Goal: Task Accomplishment & Management: Use online tool/utility

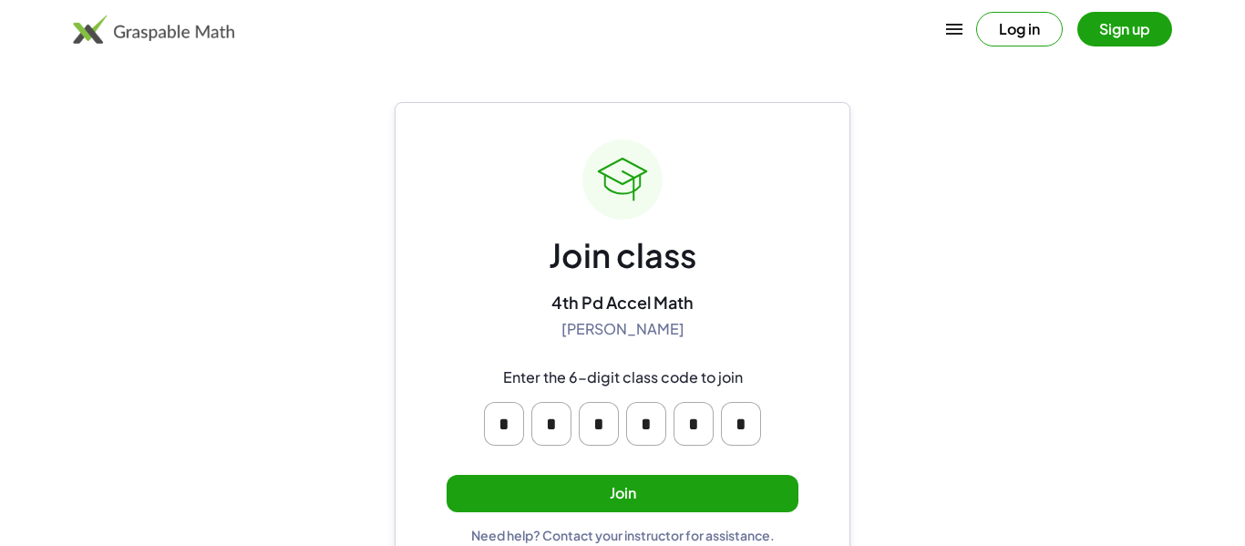
click at [661, 500] on button "Join" at bounding box center [623, 493] width 352 height 37
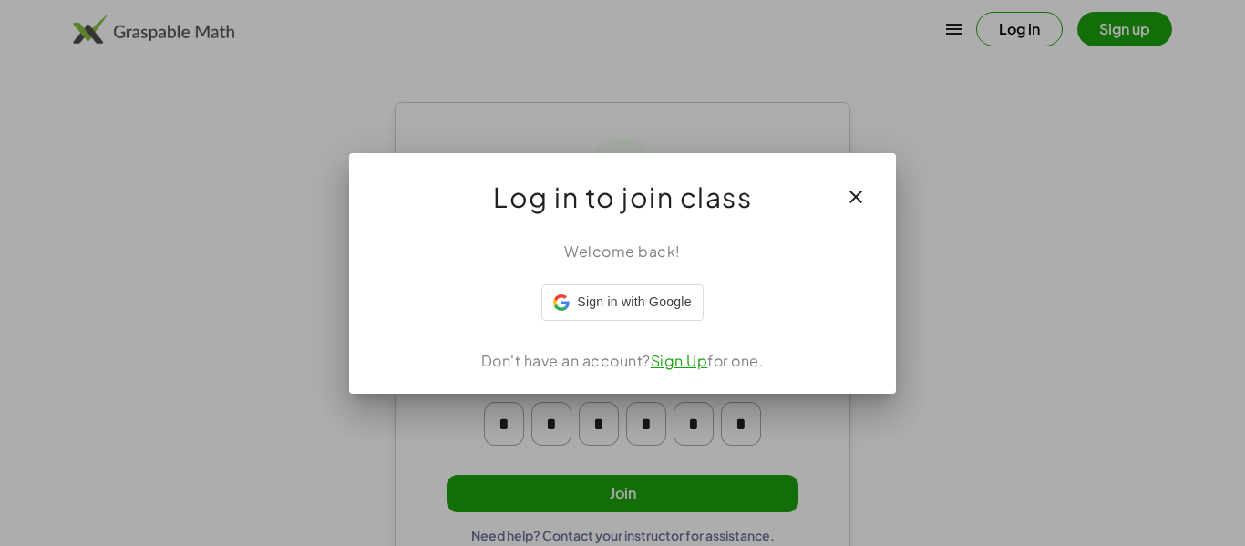
click at [631, 328] on div "Welcome back! Sign in with Google Sign in with Google. Opens in new tab Don't h…" at bounding box center [622, 310] width 547 height 168
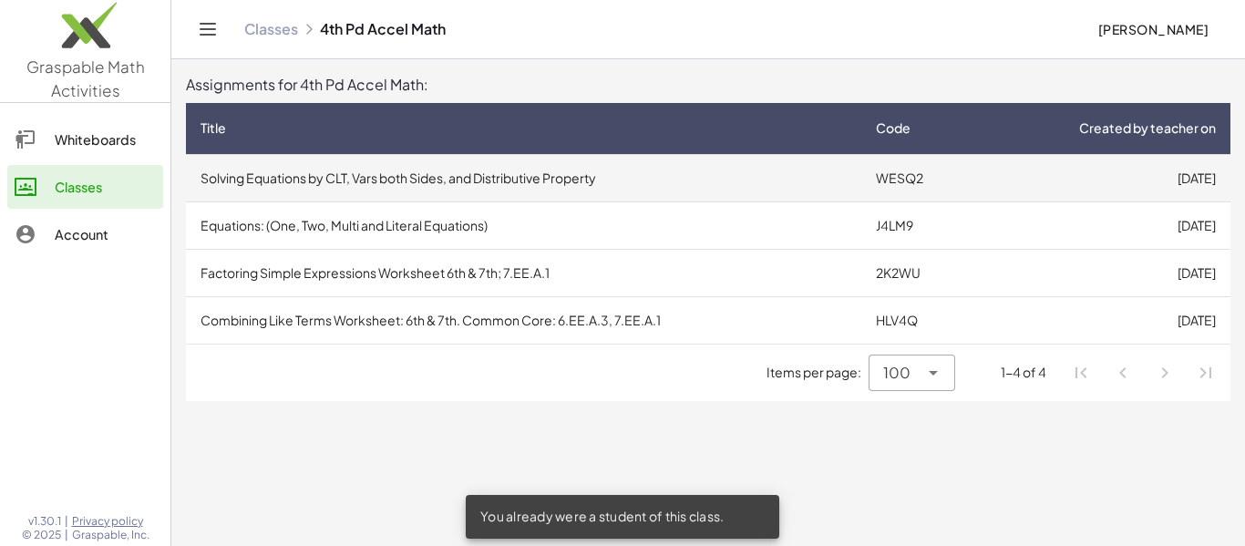
click at [524, 176] on td "Solving Equations by CLT, Vars both Sides, and Distributive Property" at bounding box center [523, 177] width 675 height 47
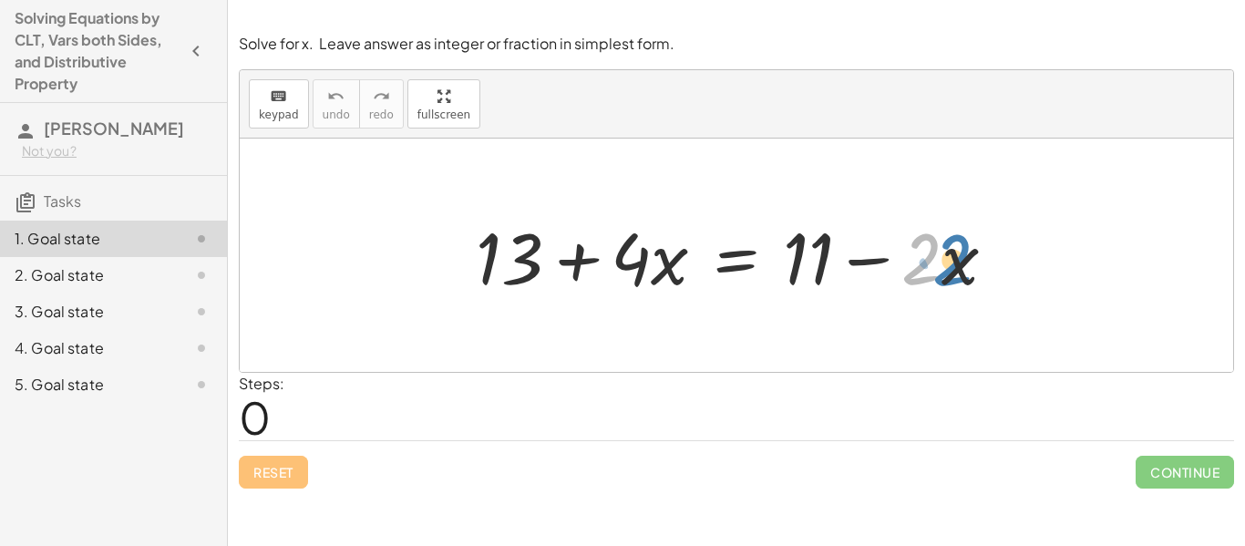
drag, startPoint x: 922, startPoint y: 264, endPoint x: 952, endPoint y: 265, distance: 30.1
click at [952, 265] on div at bounding box center [743, 256] width 553 height 94
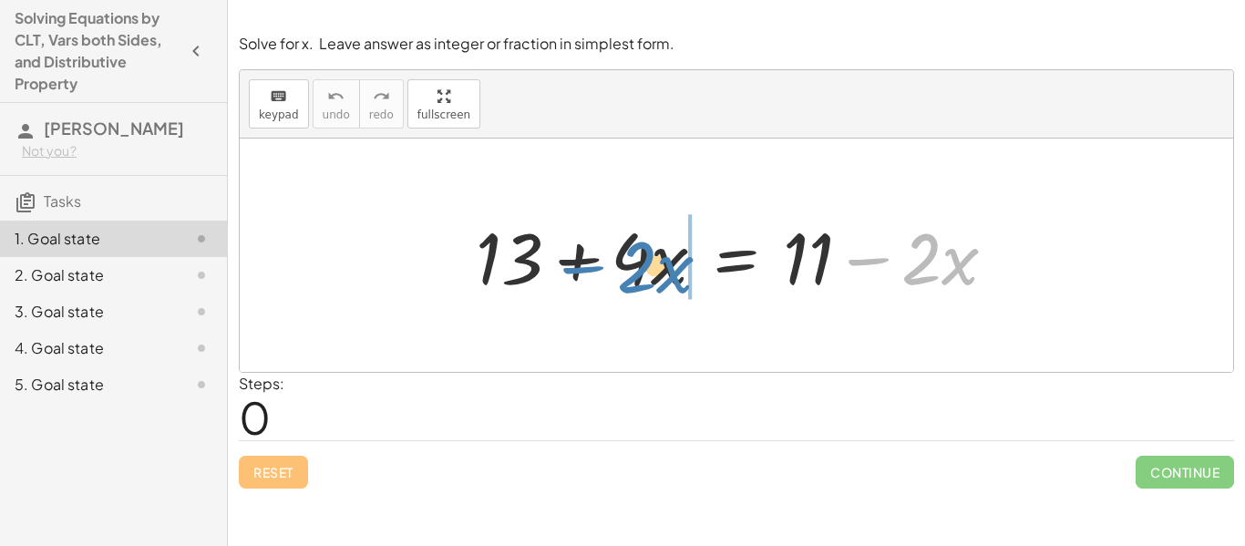
drag, startPoint x: 876, startPoint y: 262, endPoint x: 591, endPoint y: 270, distance: 285.4
click at [591, 270] on div at bounding box center [743, 256] width 553 height 94
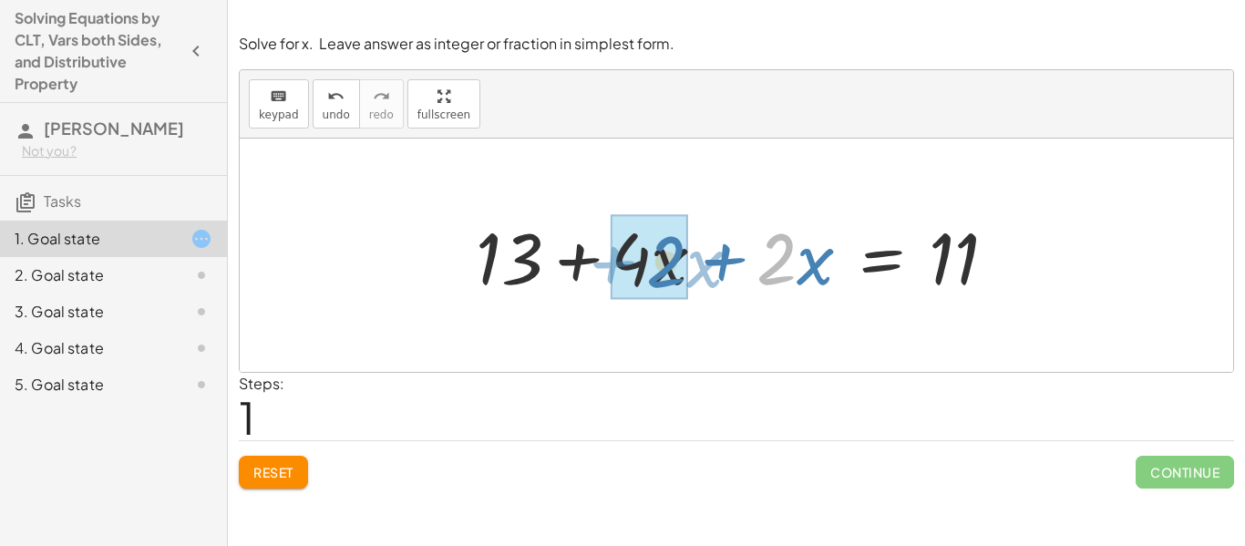
drag, startPoint x: 775, startPoint y: 273, endPoint x: 664, endPoint y: 276, distance: 110.3
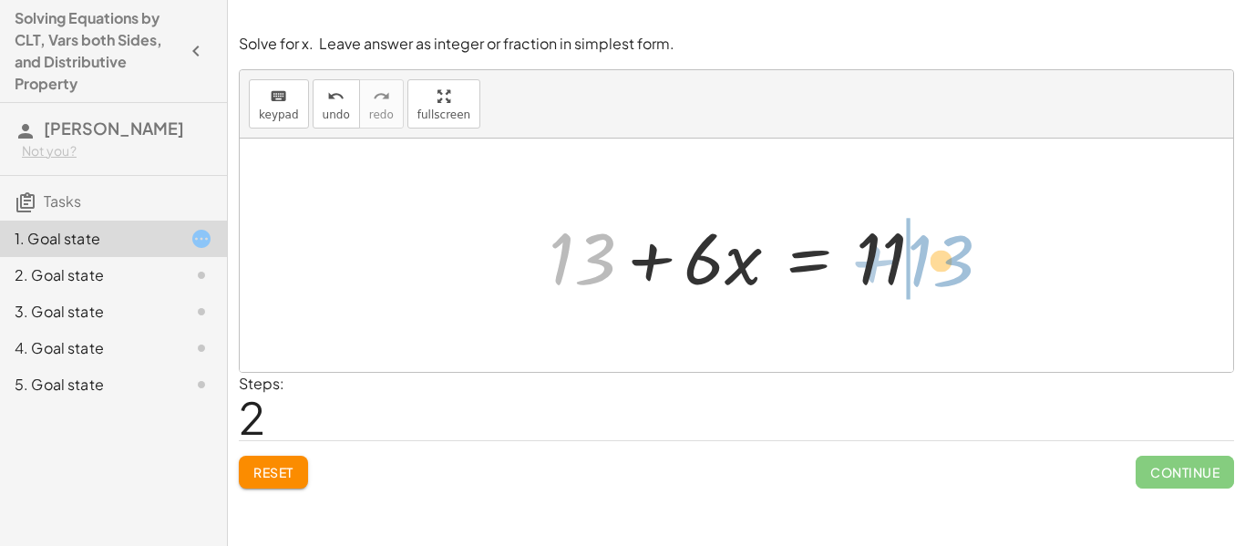
drag, startPoint x: 595, startPoint y: 268, endPoint x: 955, endPoint y: 270, distance: 360.0
click at [955, 270] on div "+ 13 + · 4 · x = + 11 − · 2 · x + 13 + · 4 · x + · 2 · x = 11 + 13 + 13 + · x =…" at bounding box center [737, 255] width 994 height 233
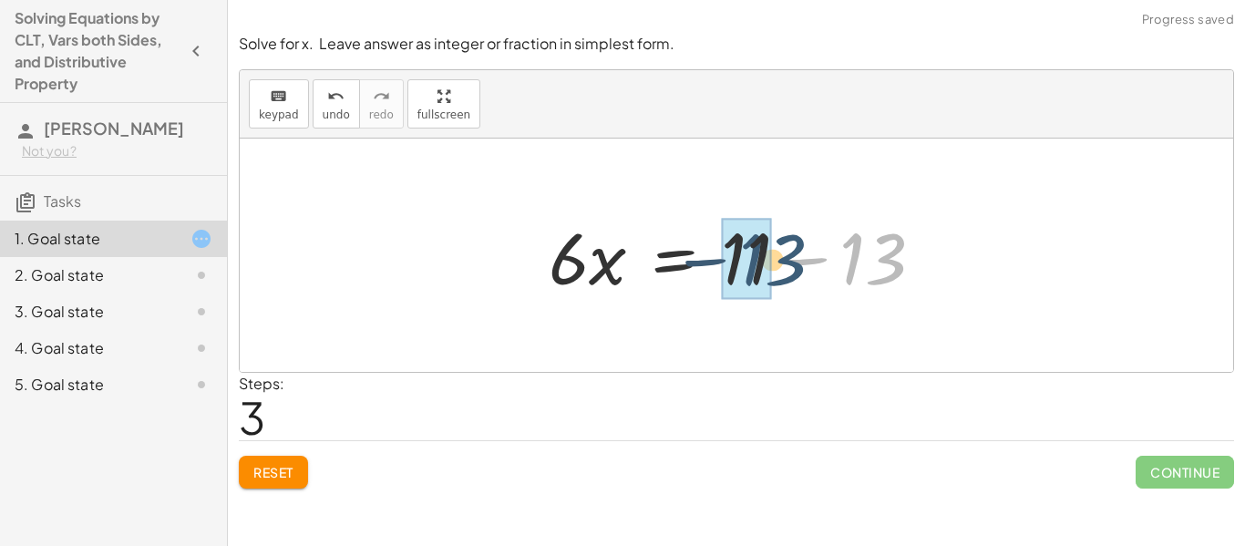
drag, startPoint x: 896, startPoint y: 261, endPoint x: 788, endPoint y: 262, distance: 108.5
click at [788, 262] on div at bounding box center [744, 256] width 408 height 94
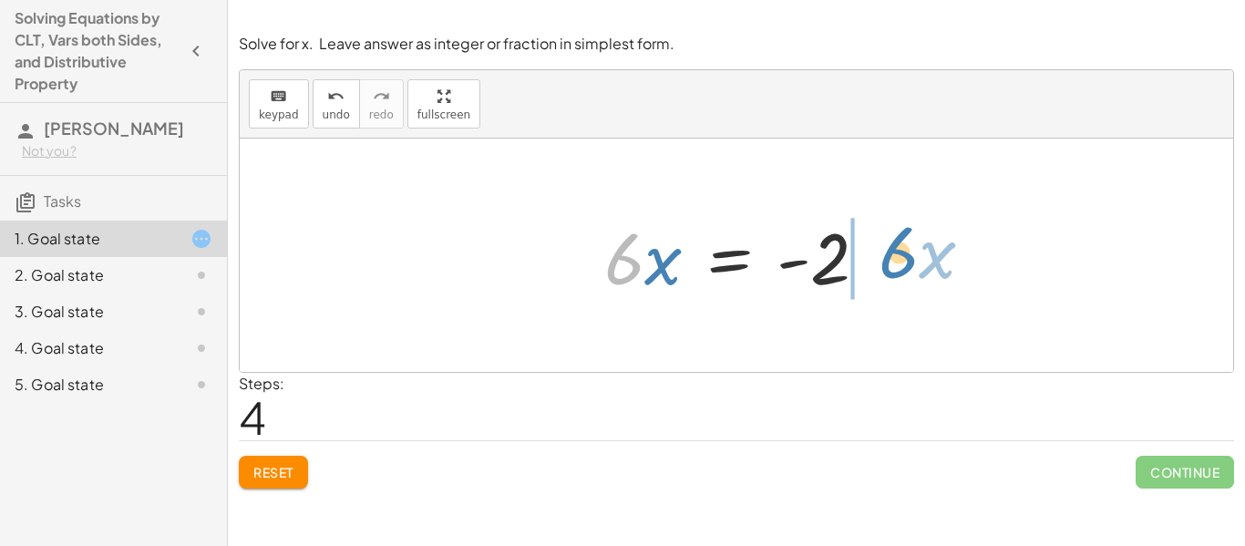
drag, startPoint x: 621, startPoint y: 265, endPoint x: 895, endPoint y: 261, distance: 274.4
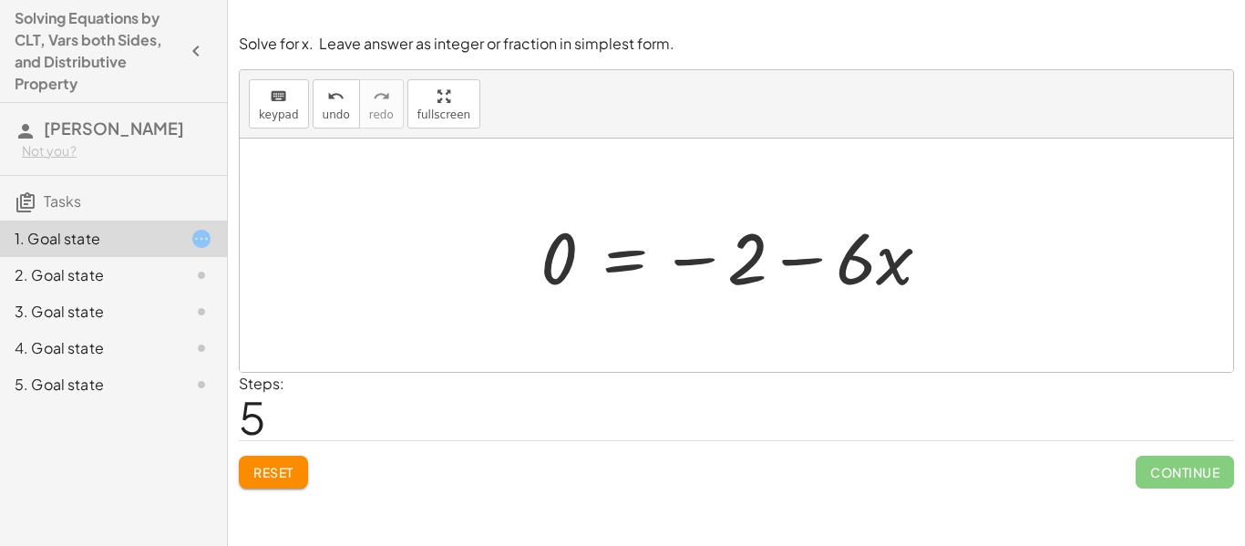
click at [256, 472] on span "Reset" at bounding box center [273, 472] width 40 height 16
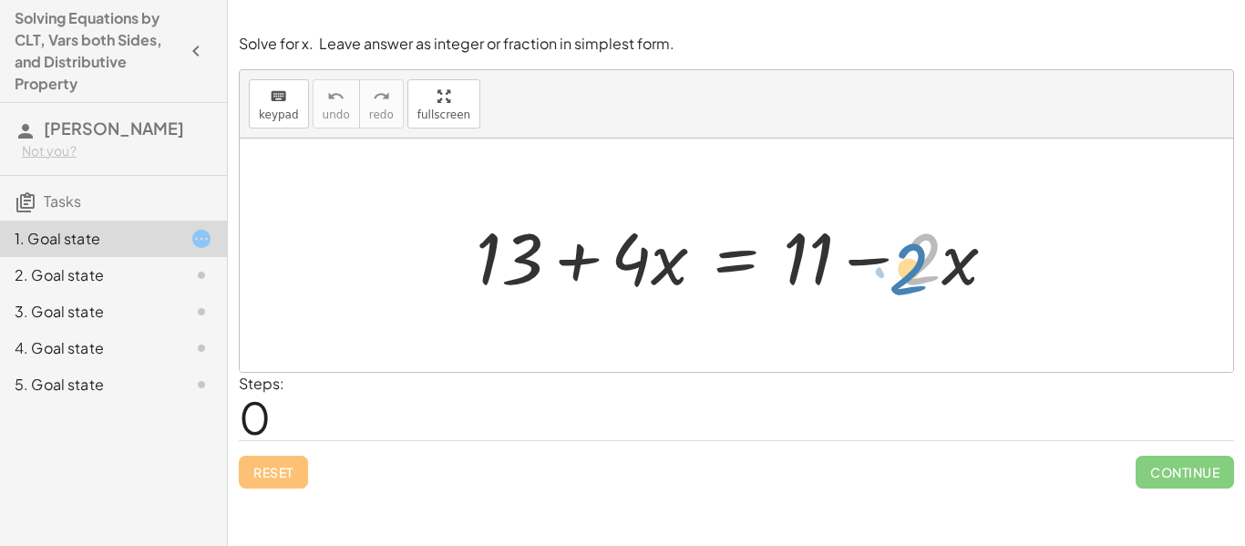
drag, startPoint x: 923, startPoint y: 253, endPoint x: 914, endPoint y: 263, distance: 13.6
click at [914, 263] on div at bounding box center [743, 256] width 553 height 94
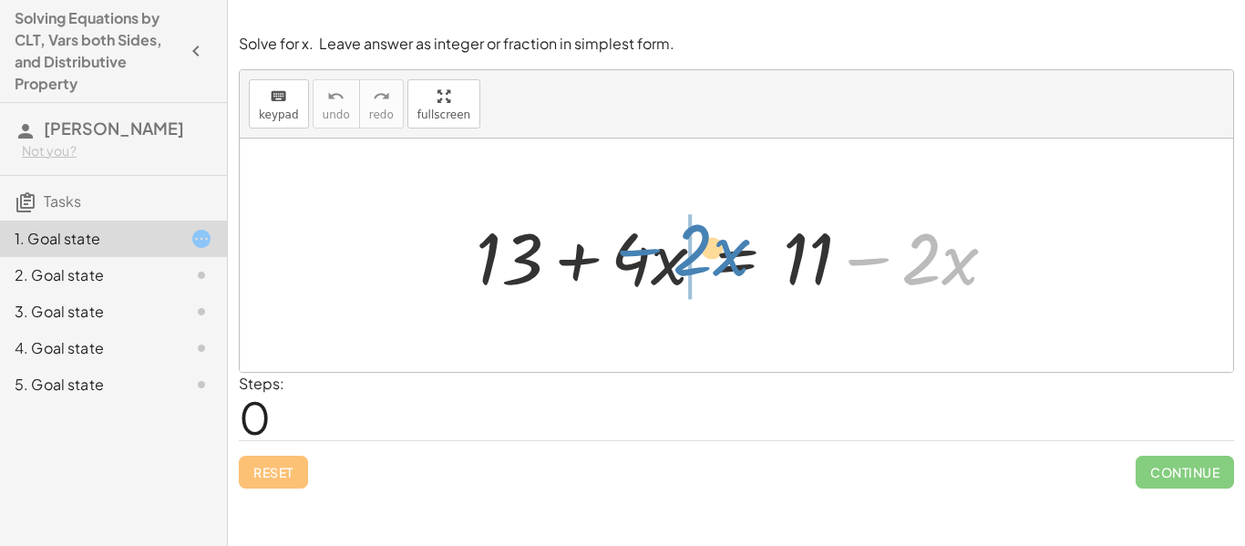
drag, startPoint x: 875, startPoint y: 263, endPoint x: 645, endPoint y: 256, distance: 229.8
click at [645, 256] on div at bounding box center [743, 256] width 553 height 94
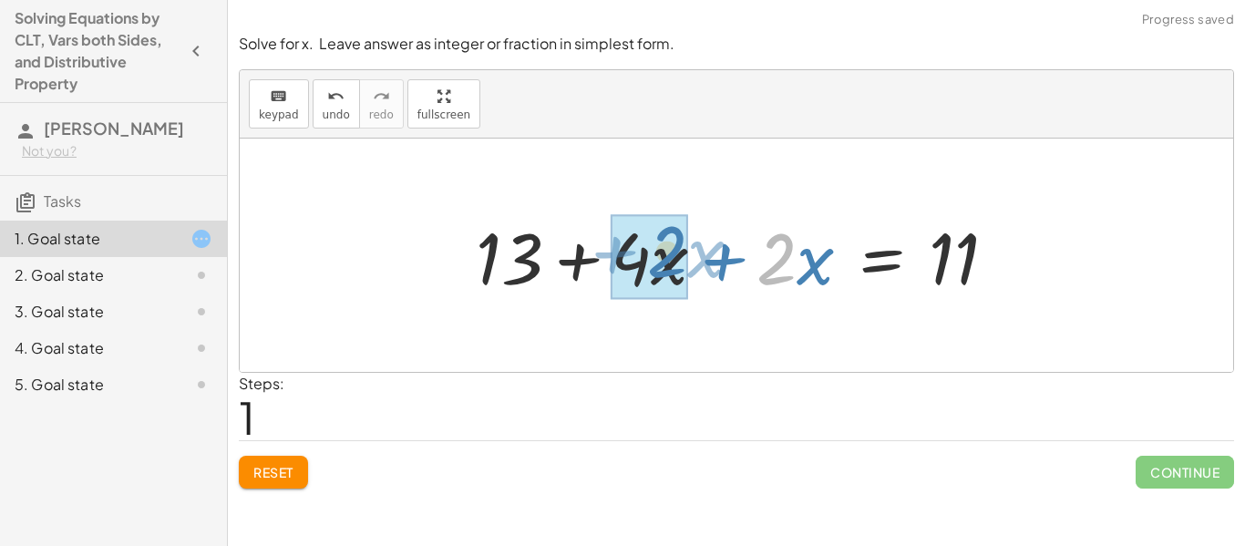
drag, startPoint x: 769, startPoint y: 269, endPoint x: 651, endPoint y: 263, distance: 118.7
click at [651, 263] on div at bounding box center [743, 256] width 553 height 94
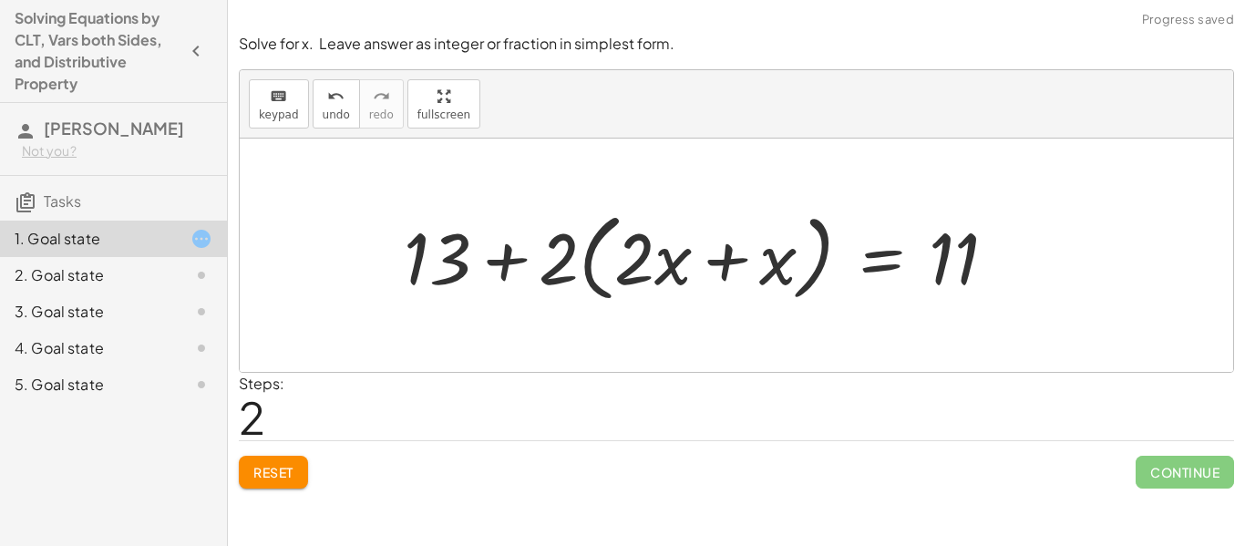
click at [284, 468] on span "Reset" at bounding box center [273, 472] width 40 height 16
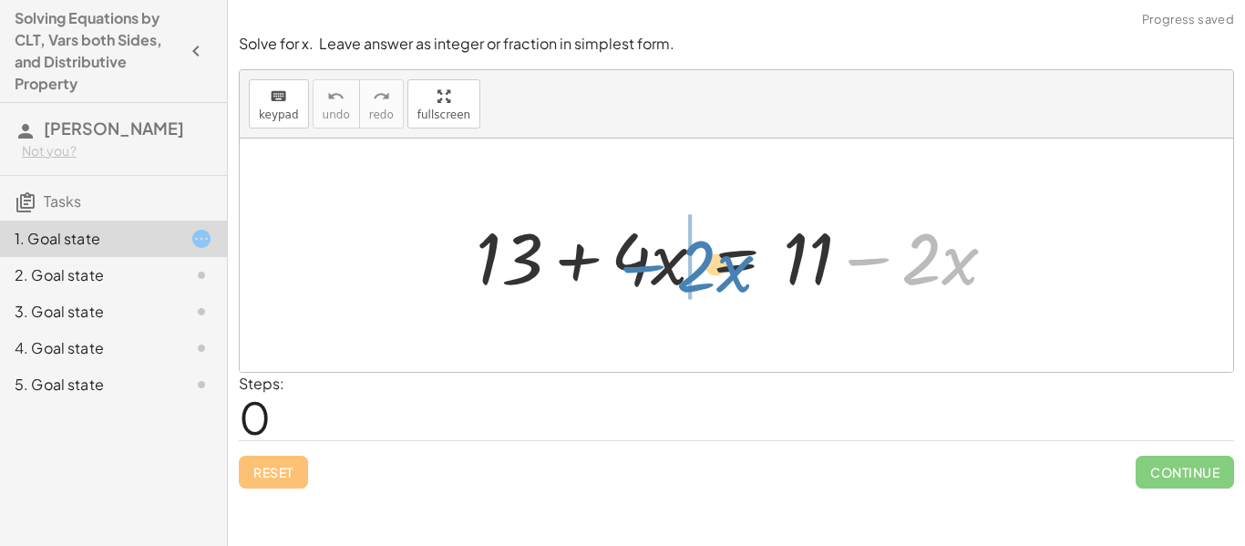
drag, startPoint x: 863, startPoint y: 261, endPoint x: 638, endPoint y: 268, distance: 225.3
click at [638, 268] on div at bounding box center [743, 256] width 553 height 94
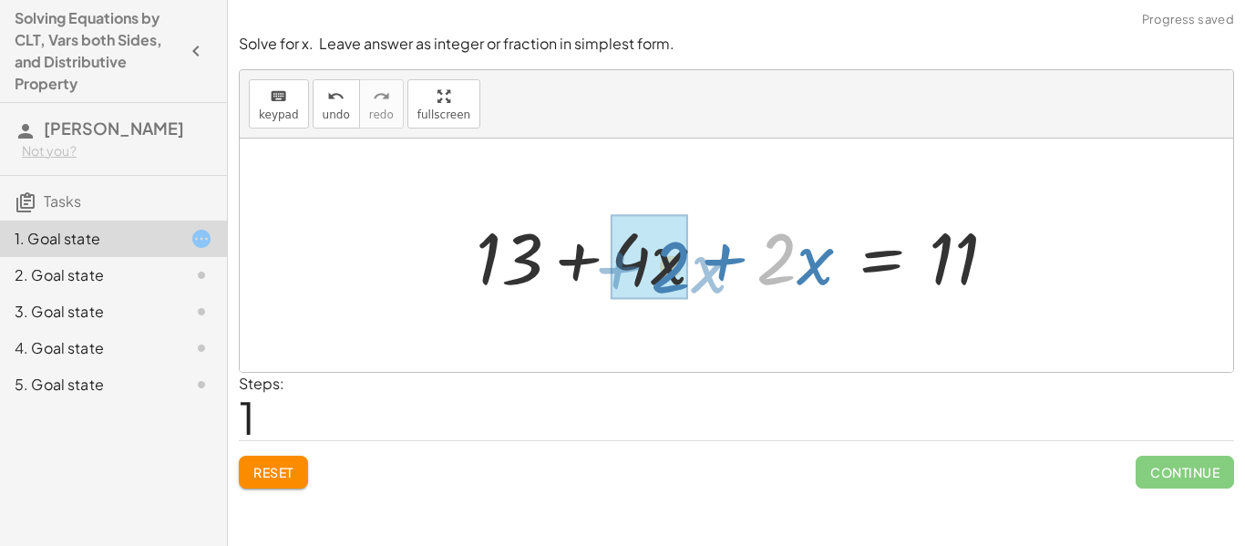
drag, startPoint x: 776, startPoint y: 263, endPoint x: 675, endPoint y: 271, distance: 101.4
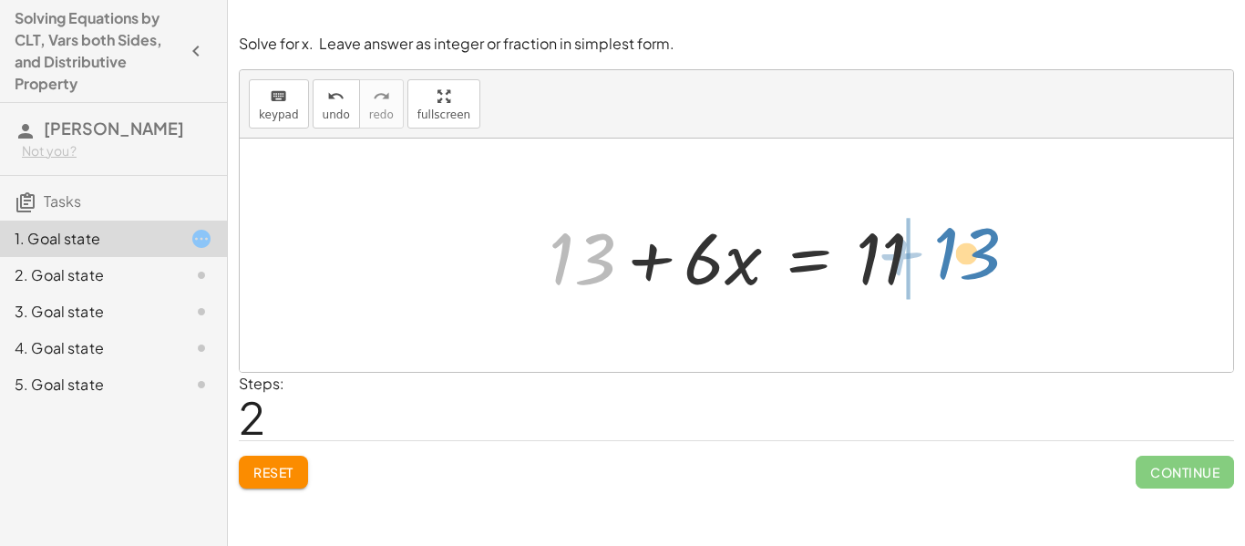
drag, startPoint x: 564, startPoint y: 258, endPoint x: 949, endPoint y: 252, distance: 384.7
click at [949, 252] on div "+ 13 + · 4 · x = + 11 − · 2 · x + 13 + · 4 · x + · 2 · x = 11 + 13 + 13 + · x =…" at bounding box center [736, 255] width 431 height 103
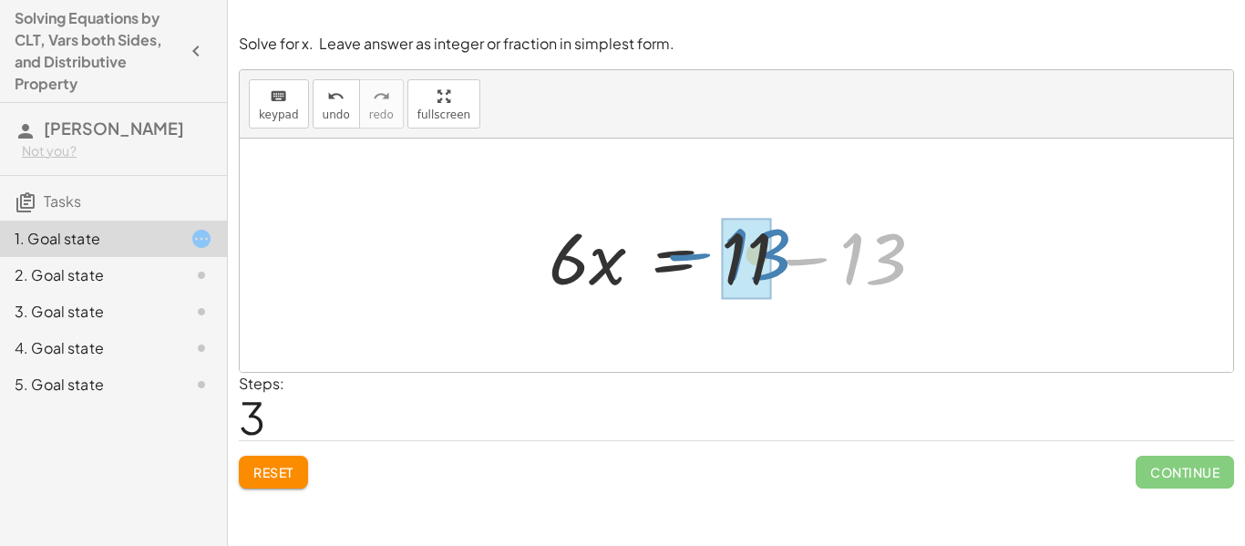
drag, startPoint x: 855, startPoint y: 258, endPoint x: 738, endPoint y: 253, distance: 116.8
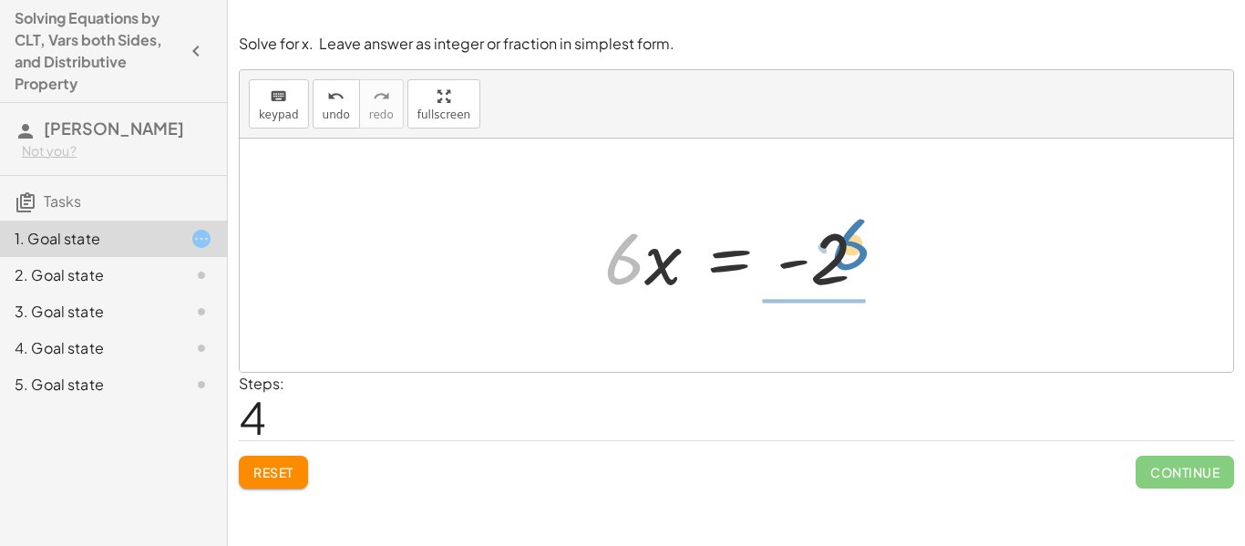
drag, startPoint x: 624, startPoint y: 268, endPoint x: 850, endPoint y: 258, distance: 226.3
click at [850, 258] on div at bounding box center [743, 256] width 296 height 94
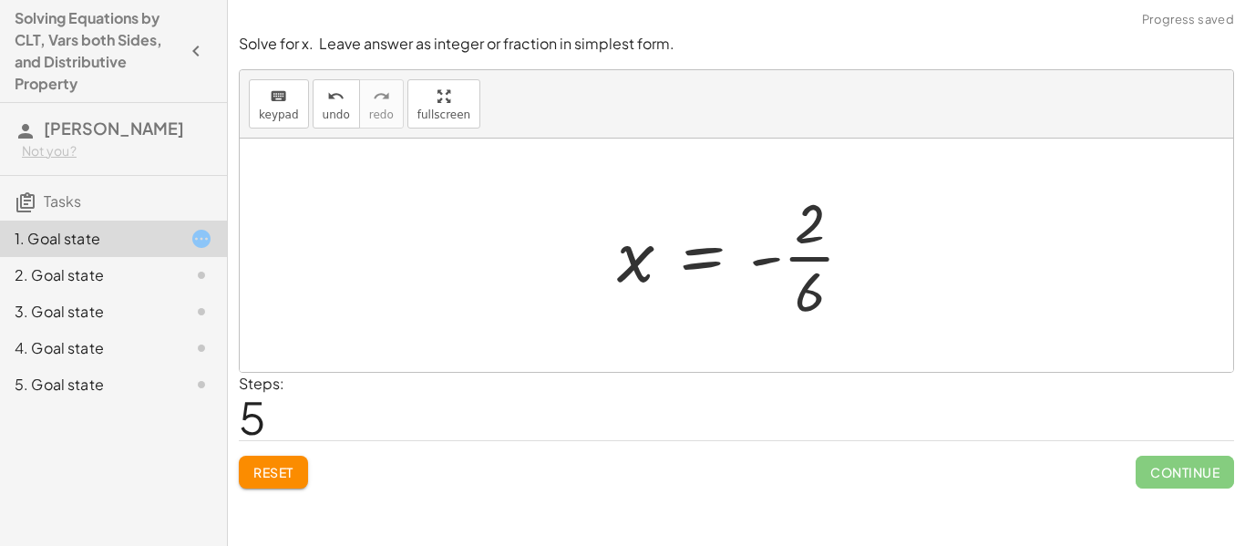
click at [809, 256] on div at bounding box center [743, 255] width 270 height 140
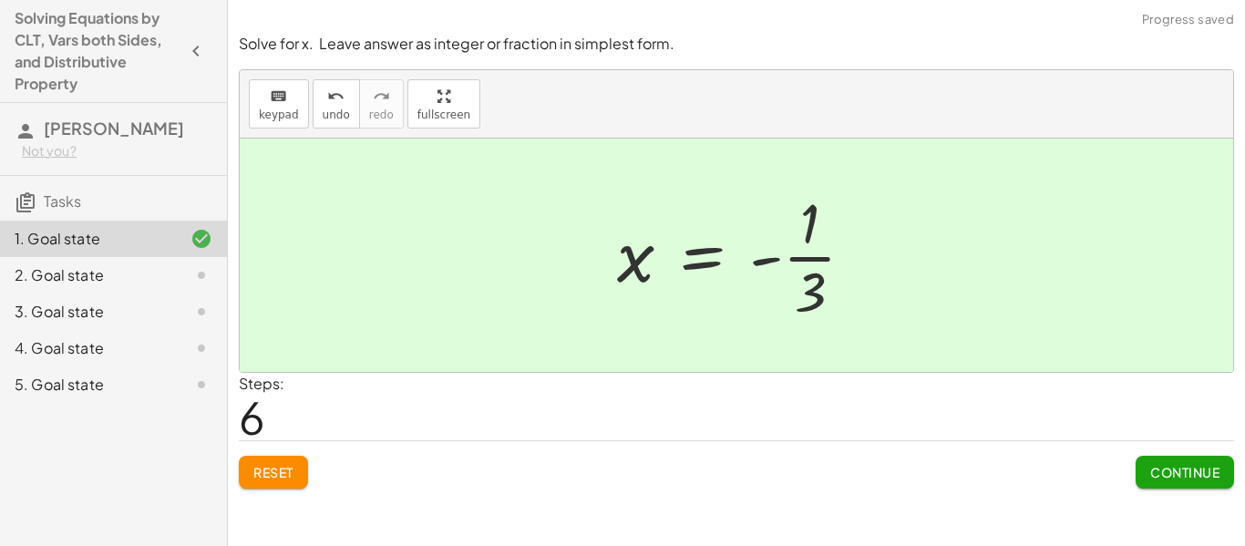
click at [1188, 480] on span "Continue" at bounding box center [1184, 472] width 69 height 16
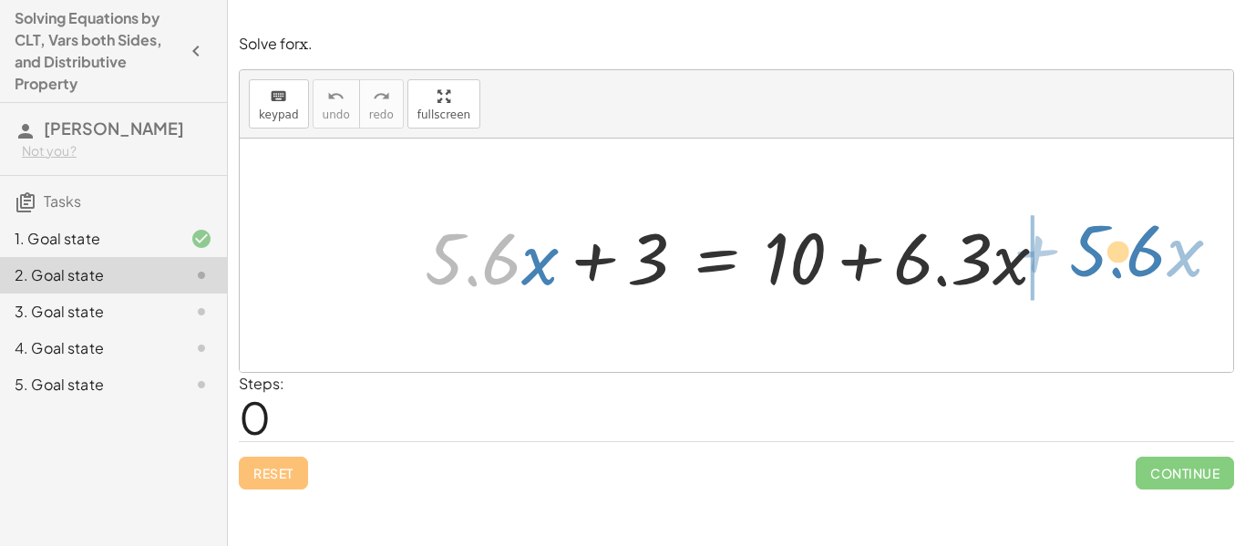
drag, startPoint x: 495, startPoint y: 260, endPoint x: 1135, endPoint y: 250, distance: 640.0
click at [1135, 250] on div "· 5.6 + · x + · 5.6 · x + 3 = + 10 + · 6.3 · x" at bounding box center [737, 255] width 994 height 233
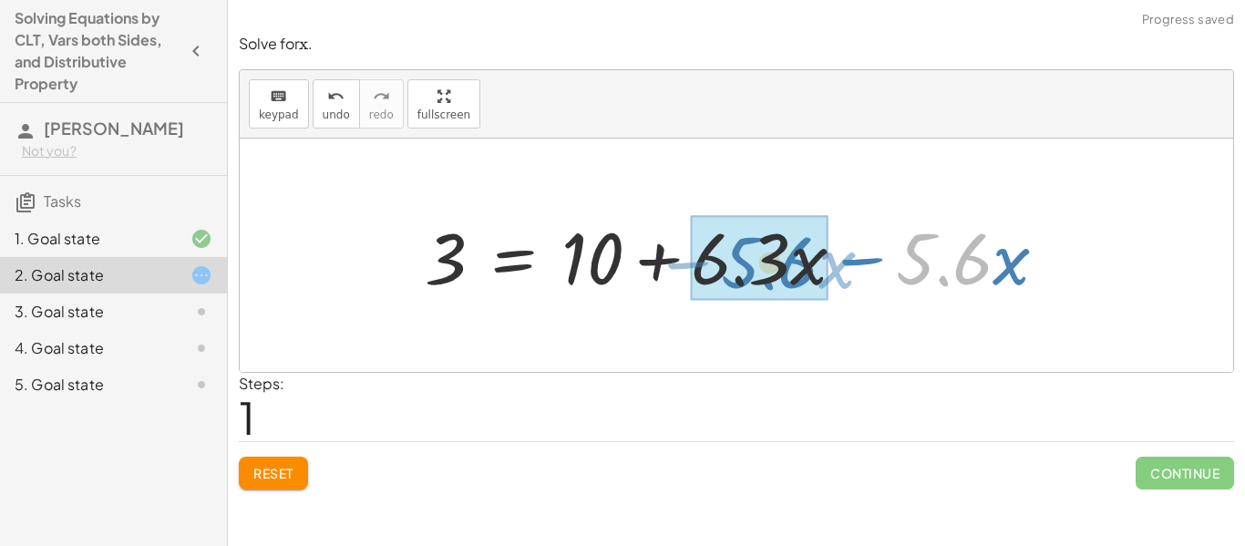
drag, startPoint x: 918, startPoint y: 260, endPoint x: 741, endPoint y: 263, distance: 176.9
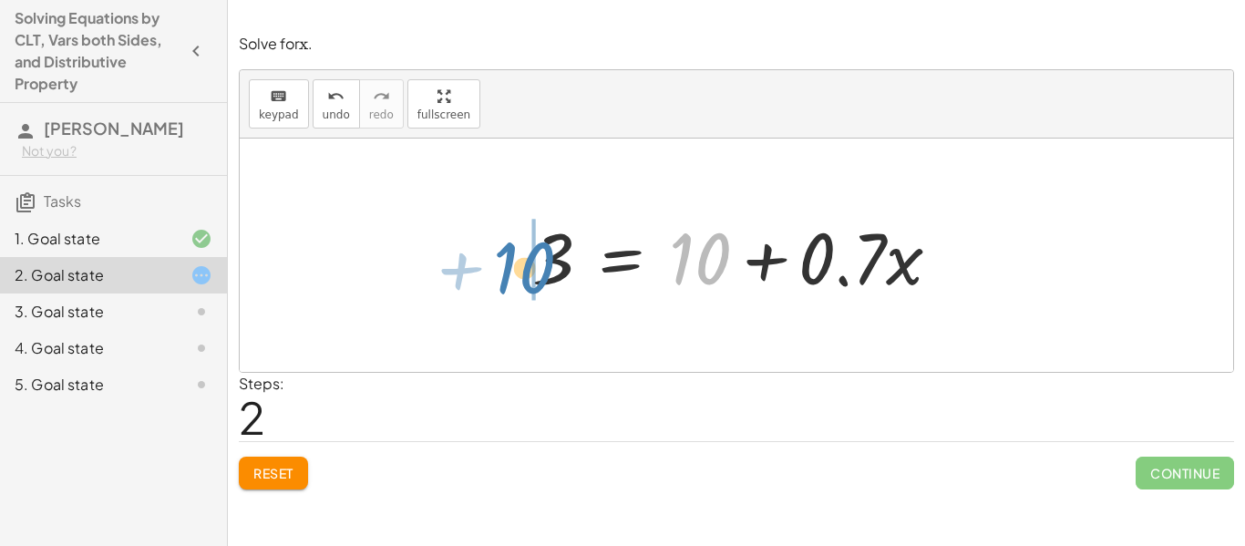
drag, startPoint x: 696, startPoint y: 261, endPoint x: 521, endPoint y: 270, distance: 175.2
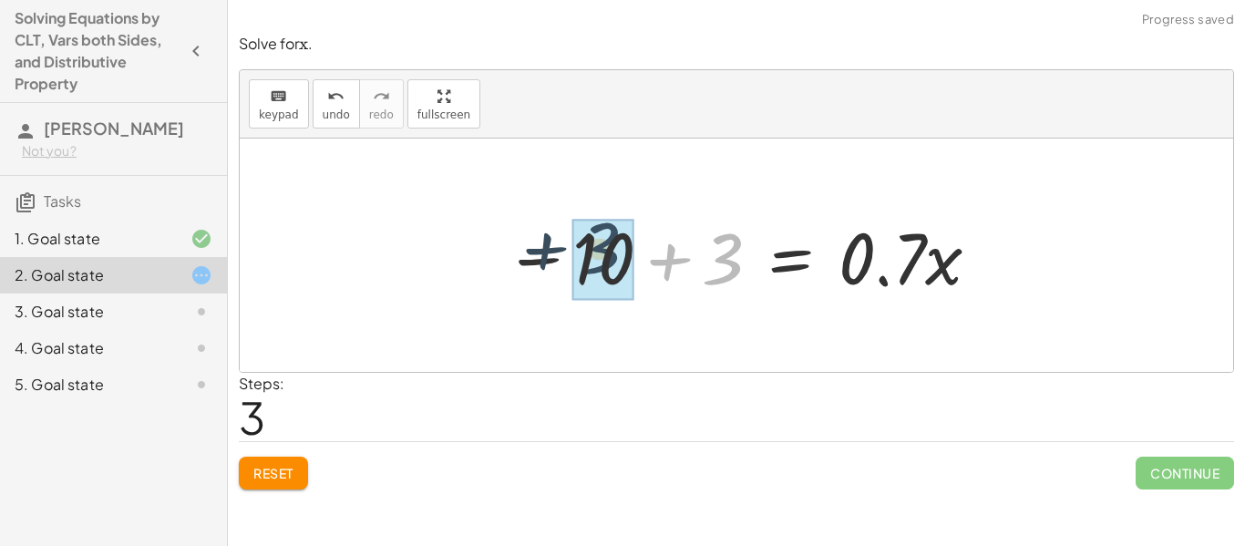
drag, startPoint x: 721, startPoint y: 256, endPoint x: 596, endPoint y: 246, distance: 125.3
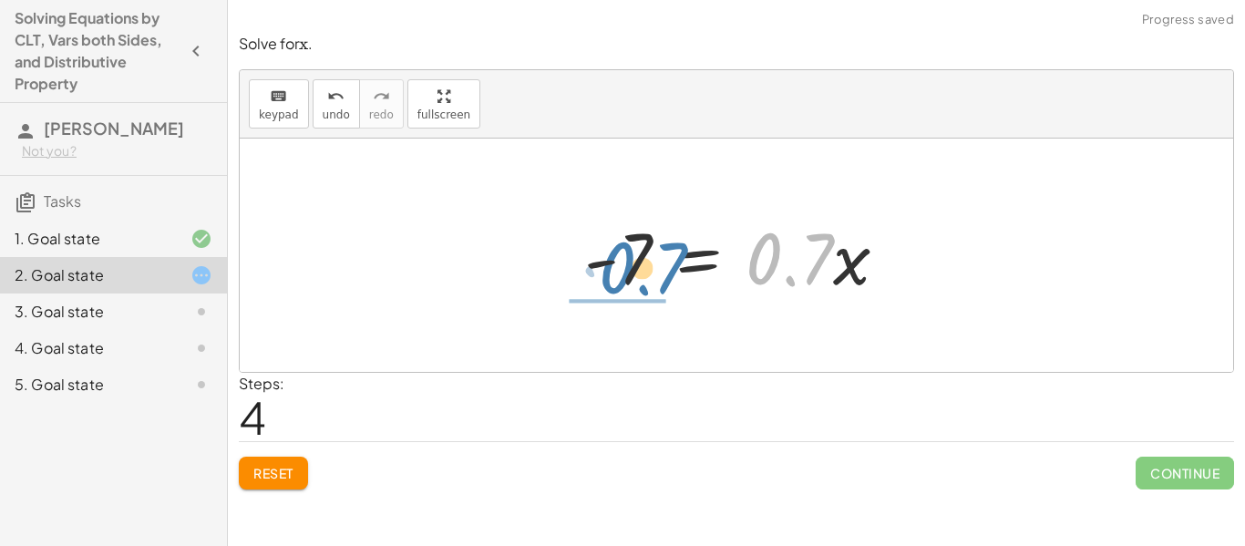
drag, startPoint x: 825, startPoint y: 260, endPoint x: 677, endPoint y: 270, distance: 148.0
click at [677, 270] on div at bounding box center [743, 256] width 336 height 94
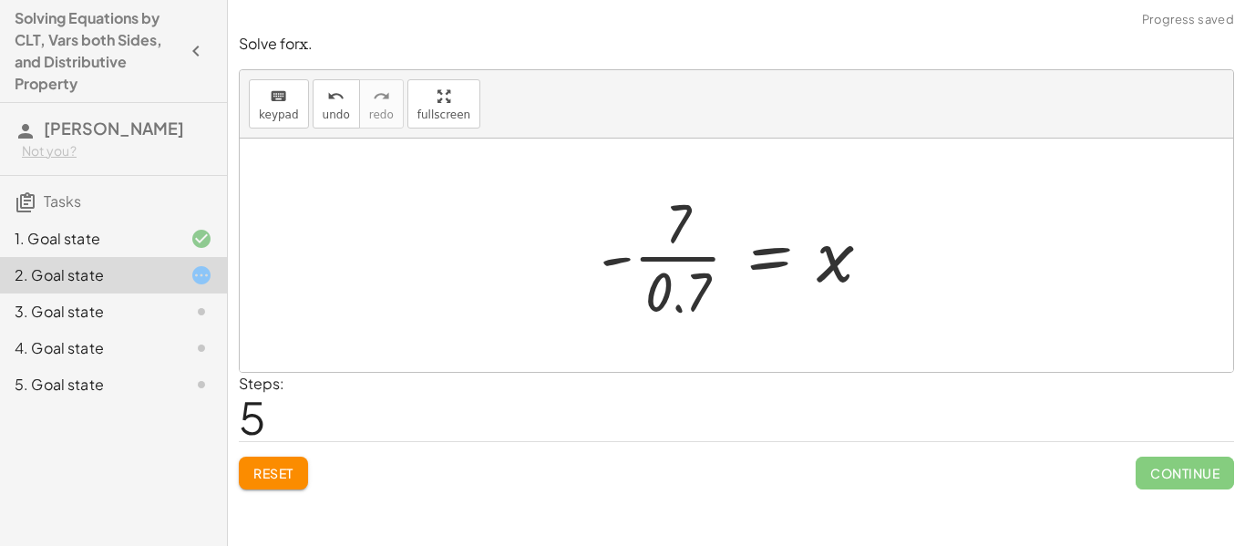
click at [674, 257] on div at bounding box center [743, 255] width 305 height 140
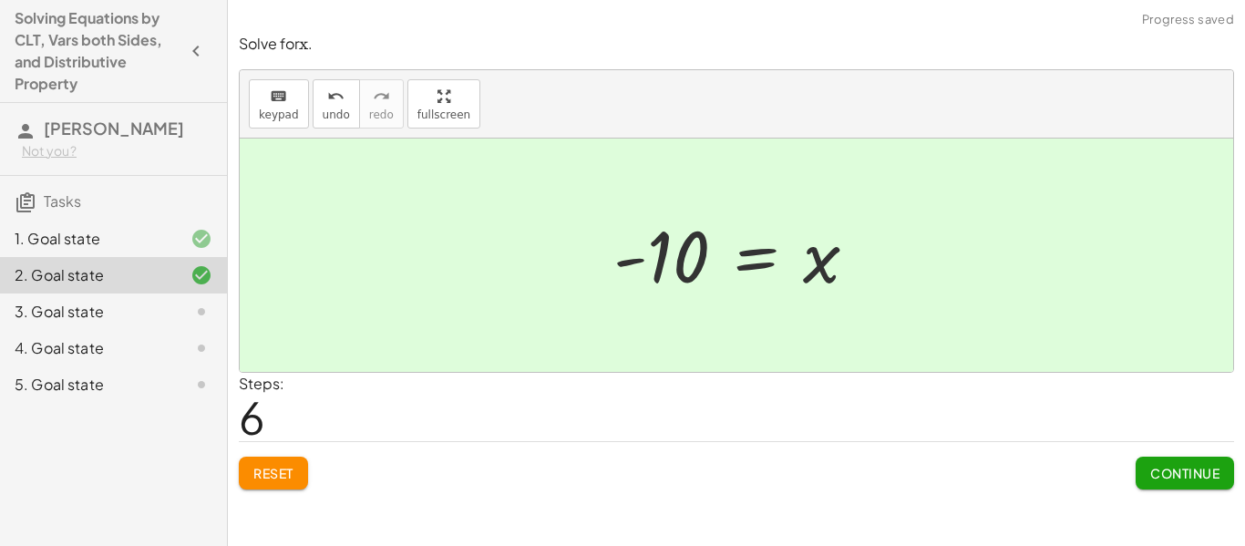
click at [1178, 465] on span "Continue" at bounding box center [1184, 473] width 69 height 16
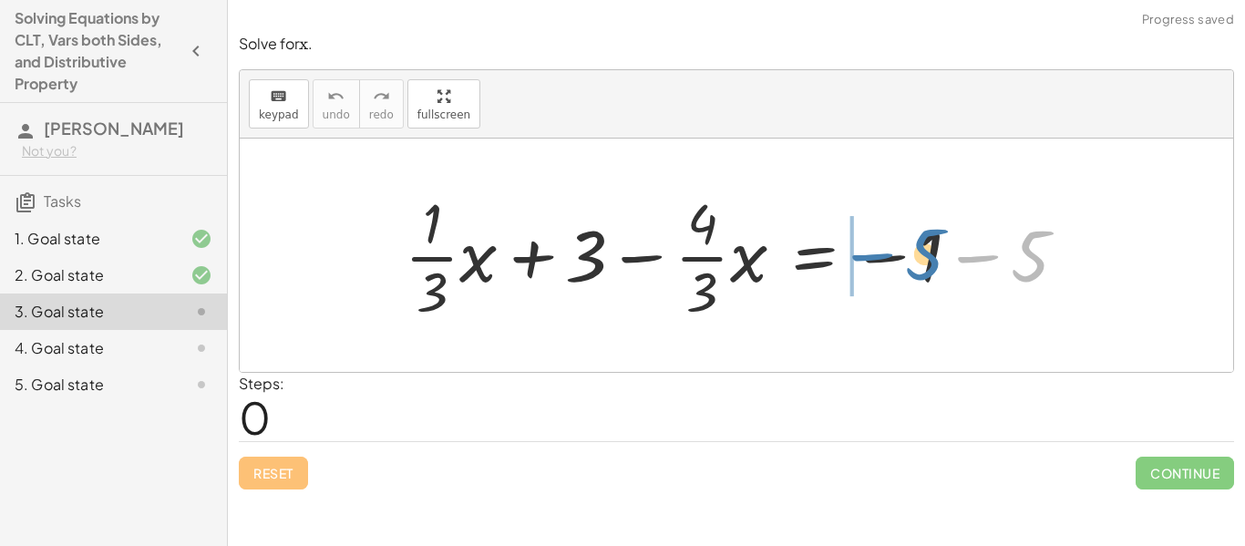
drag, startPoint x: 1031, startPoint y: 255, endPoint x: 924, endPoint y: 253, distance: 106.7
click at [924, 253] on div at bounding box center [743, 255] width 695 height 140
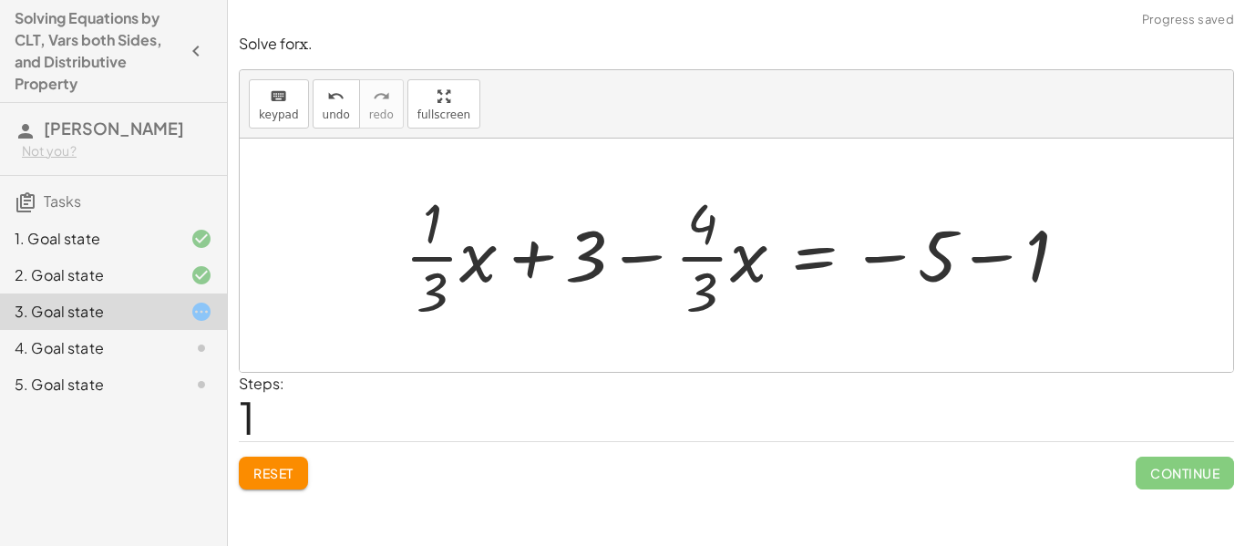
click at [286, 468] on span "Reset" at bounding box center [273, 473] width 40 height 16
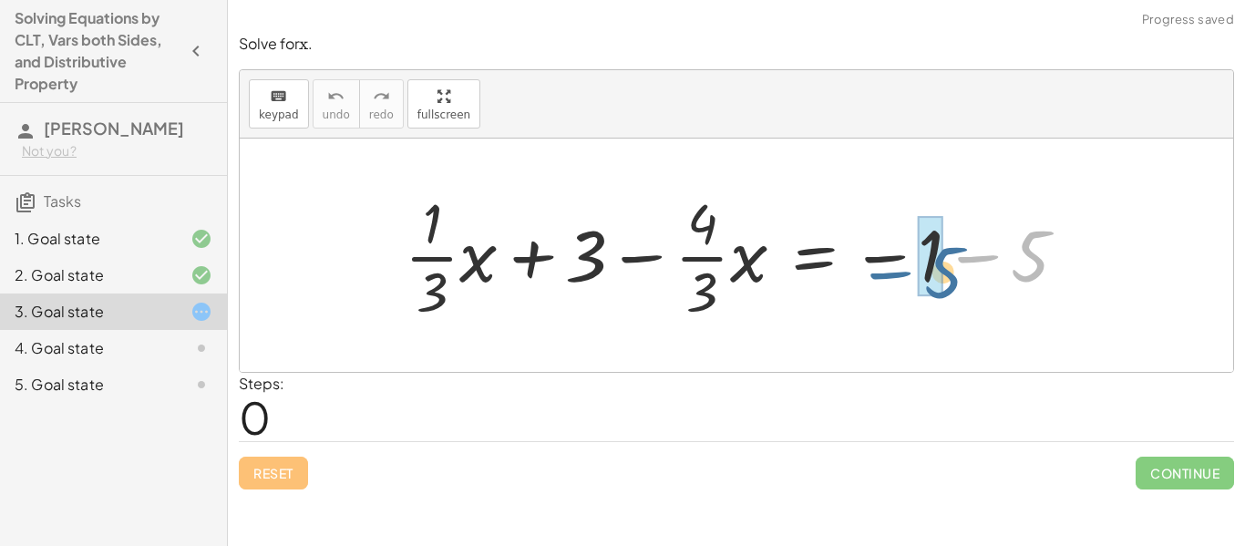
drag, startPoint x: 1029, startPoint y: 247, endPoint x: 942, endPoint y: 263, distance: 89.0
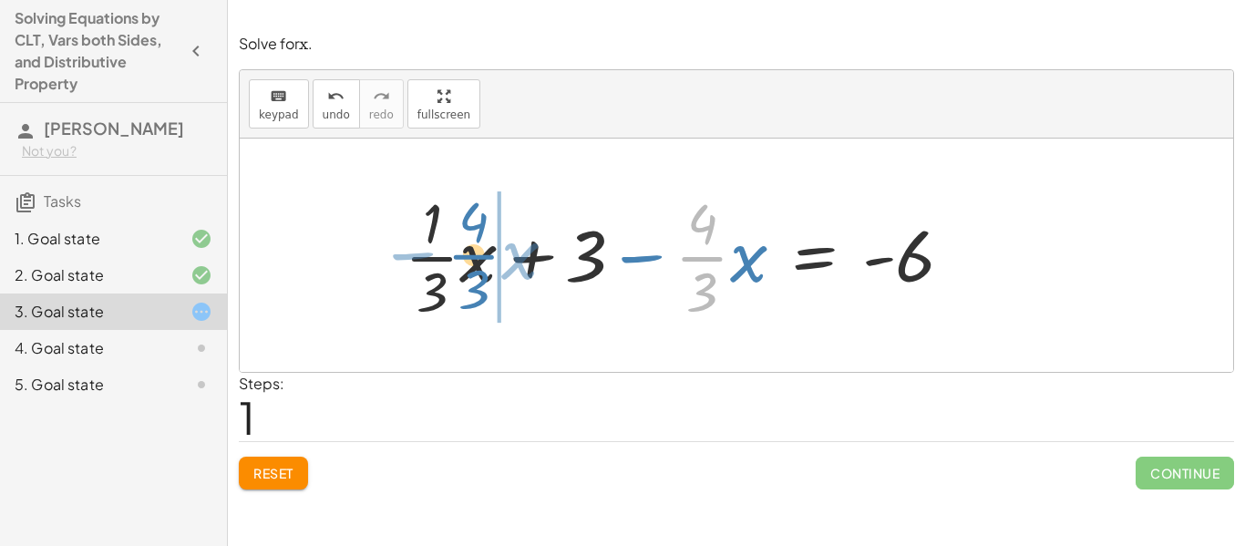
drag, startPoint x: 706, startPoint y: 262, endPoint x: 476, endPoint y: 260, distance: 229.7
click at [476, 260] on div at bounding box center [687, 255] width 582 height 140
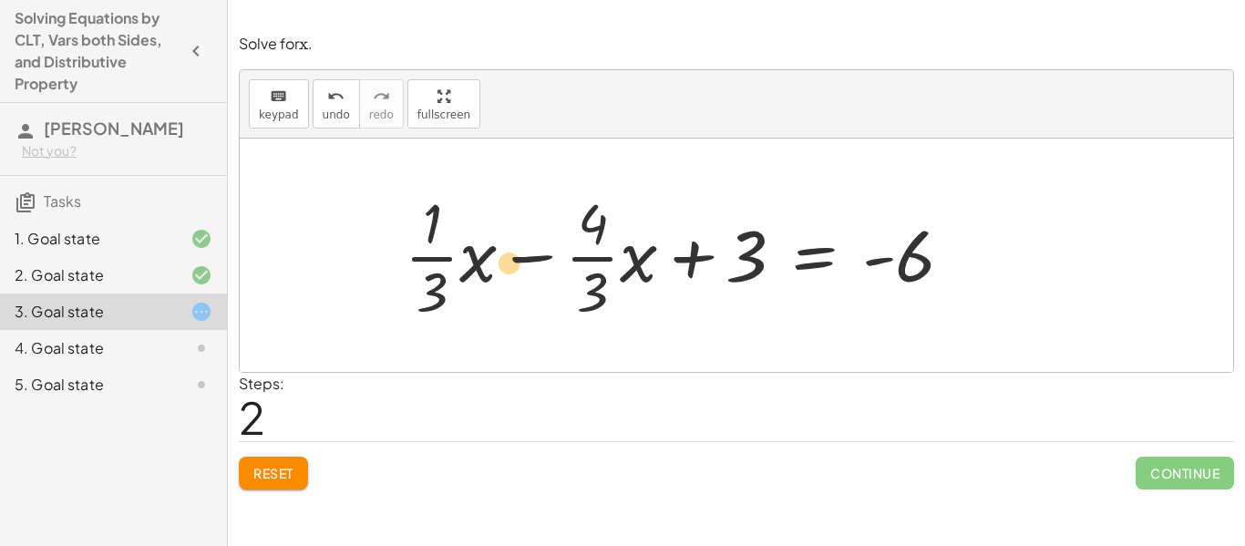
drag, startPoint x: 593, startPoint y: 256, endPoint x: 510, endPoint y: 263, distance: 84.1
click at [510, 263] on div at bounding box center [687, 255] width 582 height 140
drag, startPoint x: 433, startPoint y: 255, endPoint x: 473, endPoint y: 252, distance: 40.3
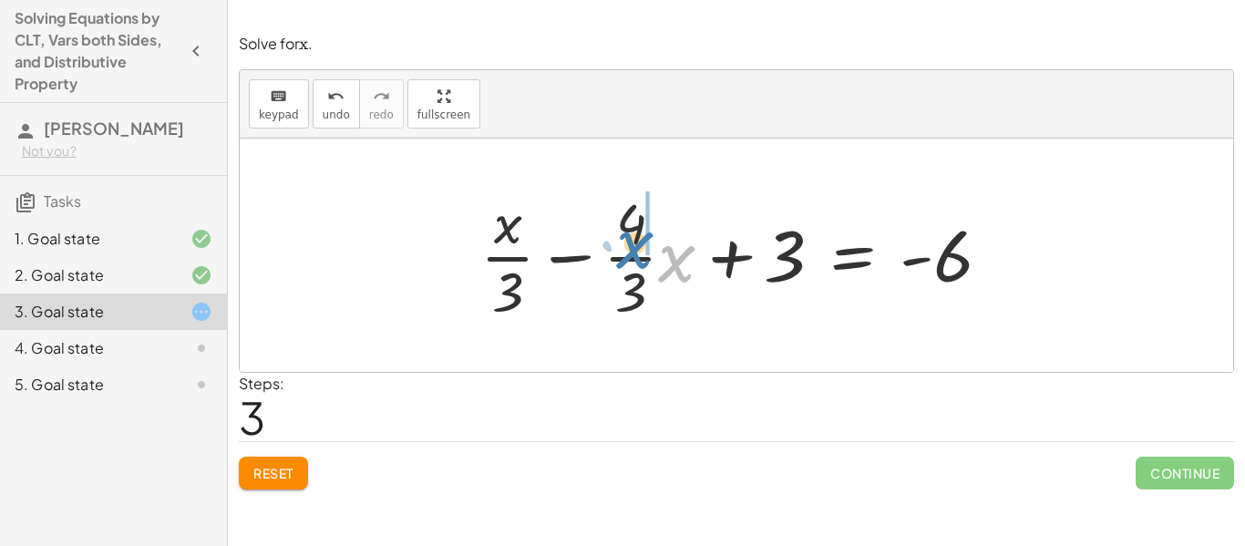
drag, startPoint x: 676, startPoint y: 269, endPoint x: 635, endPoint y: 250, distance: 45.3
click at [635, 250] on div at bounding box center [743, 255] width 544 height 140
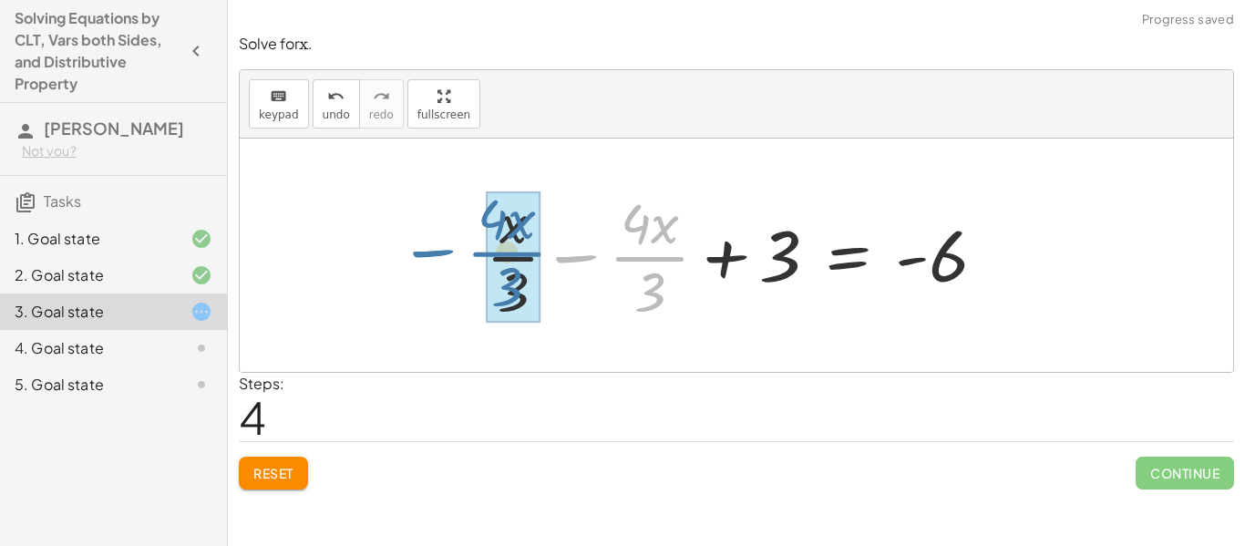
drag, startPoint x: 655, startPoint y: 259, endPoint x: 514, endPoint y: 254, distance: 141.4
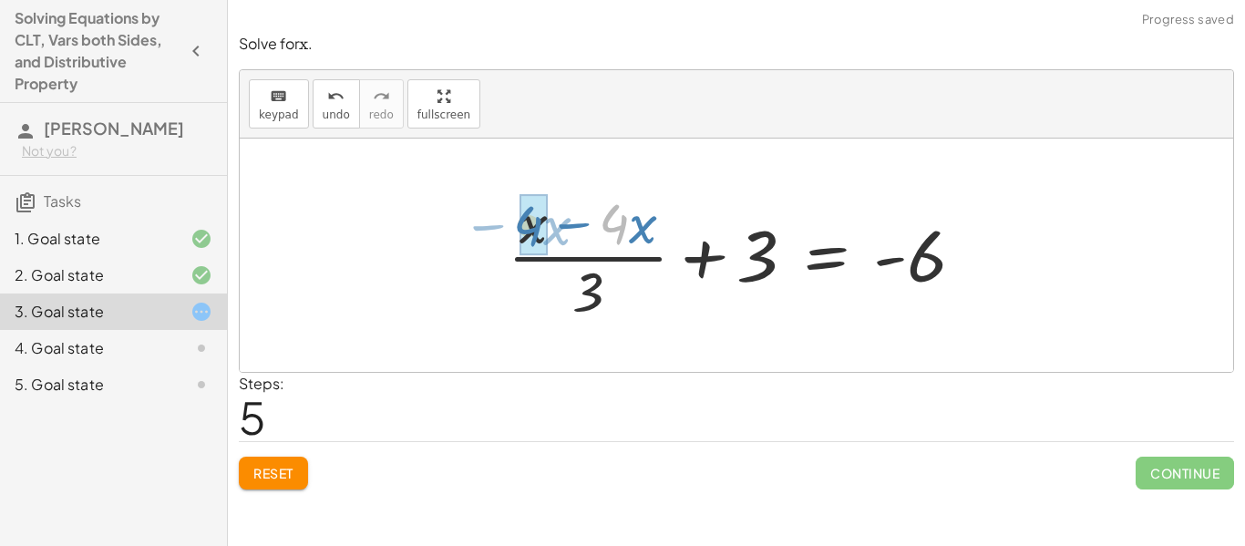
drag, startPoint x: 611, startPoint y: 226, endPoint x: 527, endPoint y: 228, distance: 83.9
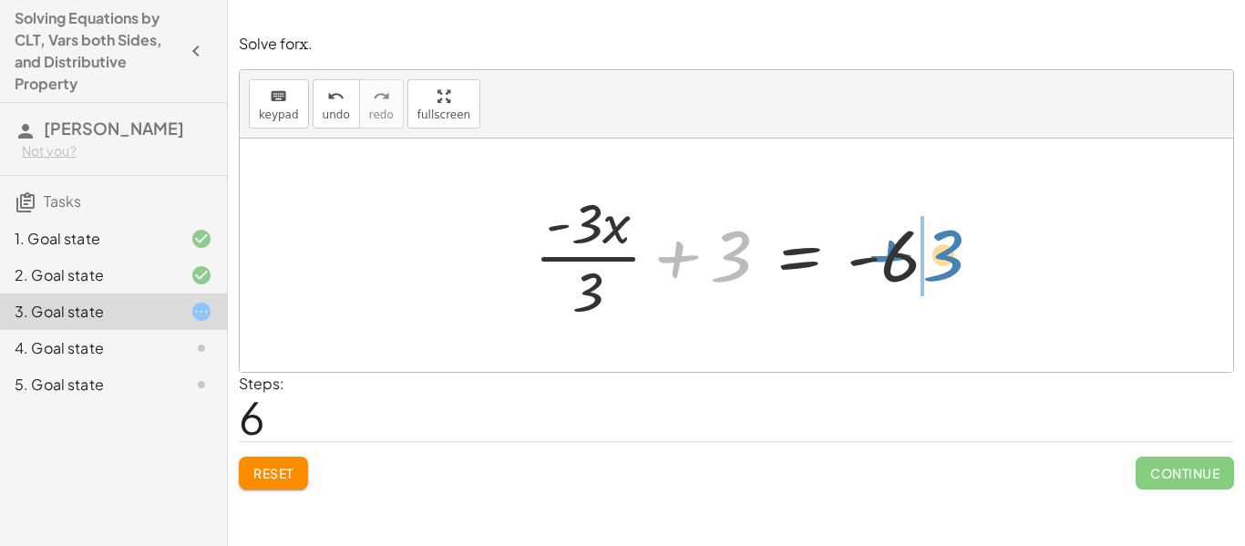
drag, startPoint x: 732, startPoint y: 254, endPoint x: 946, endPoint y: 252, distance: 214.2
click at [946, 252] on div at bounding box center [743, 255] width 437 height 140
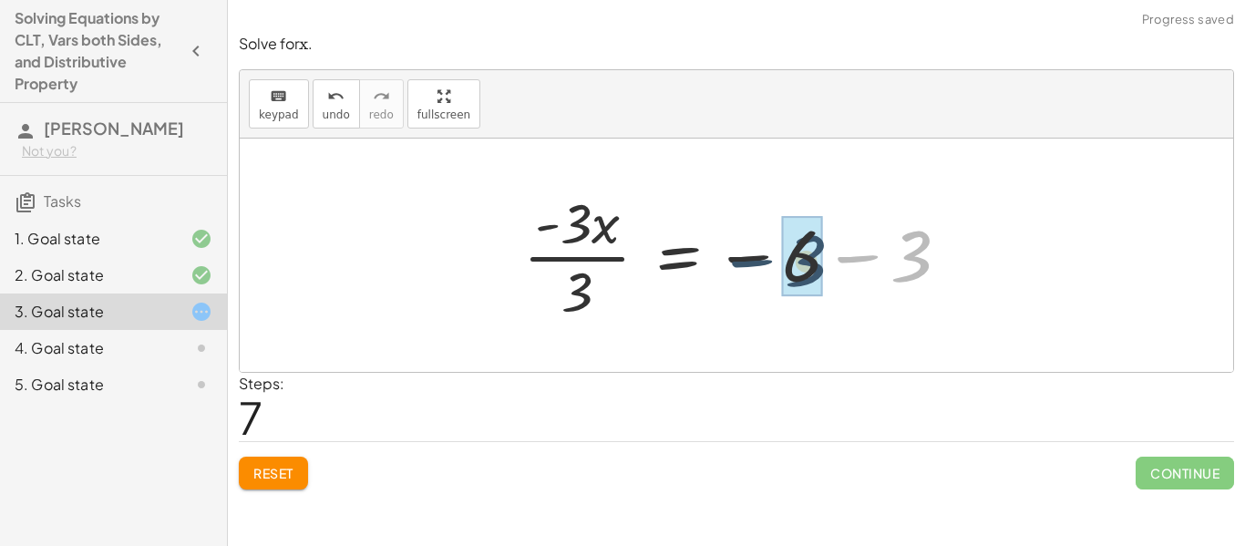
drag, startPoint x: 918, startPoint y: 257, endPoint x: 826, endPoint y: 262, distance: 92.2
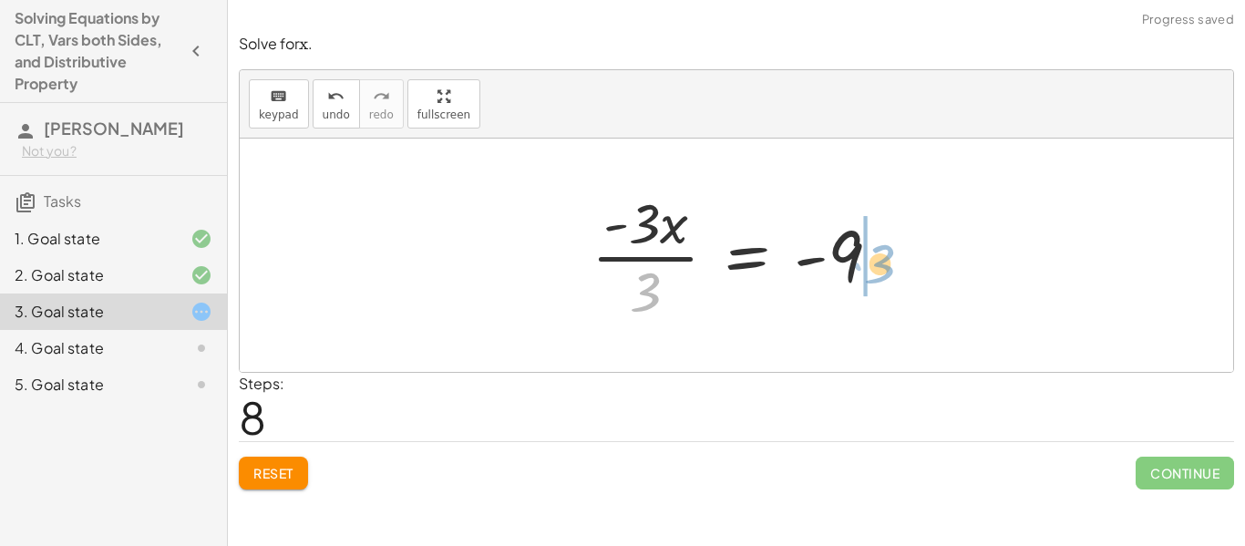
drag, startPoint x: 644, startPoint y: 283, endPoint x: 878, endPoint y: 253, distance: 236.1
click at [878, 253] on div at bounding box center [743, 255] width 322 height 140
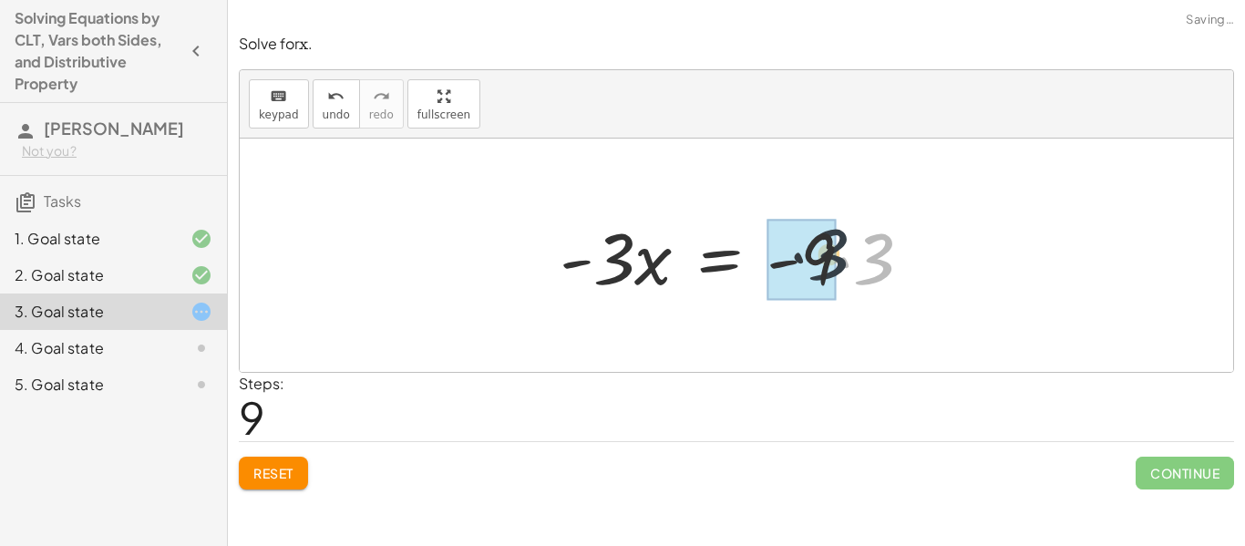
drag, startPoint x: 881, startPoint y: 256, endPoint x: 826, endPoint y: 252, distance: 54.9
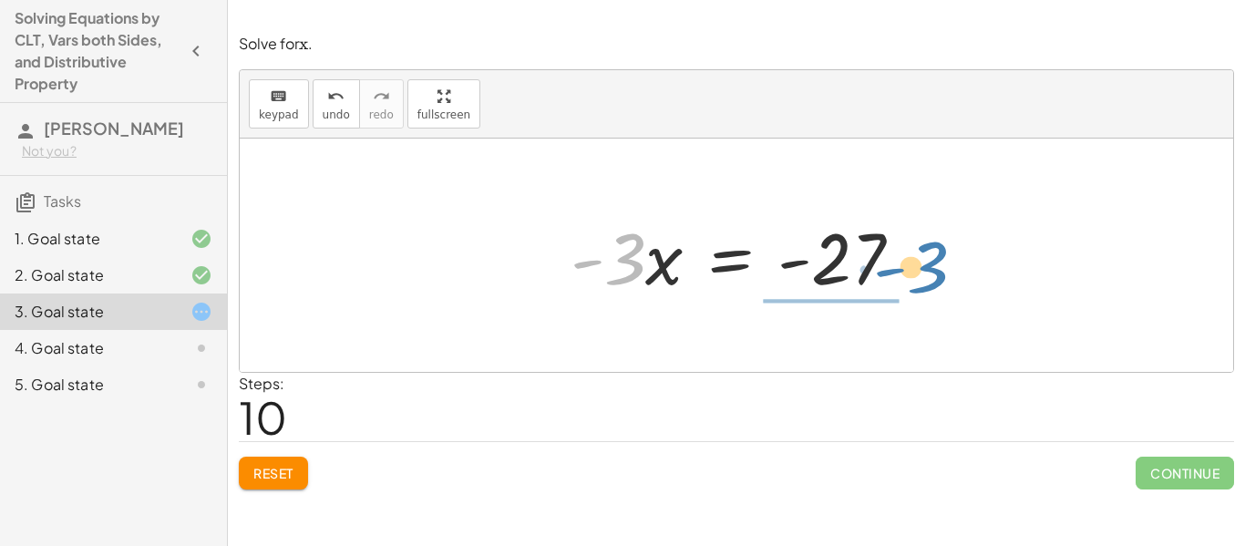
drag, startPoint x: 625, startPoint y: 259, endPoint x: 928, endPoint y: 264, distance: 302.7
click at [928, 264] on div "+ · · 1 · 3 · x + 3 − · · 4 · 3 · x = − 1 − 5 + · · 1 · 3 · x + 3 − · · 4 · 3 ·…" at bounding box center [736, 255] width 387 height 103
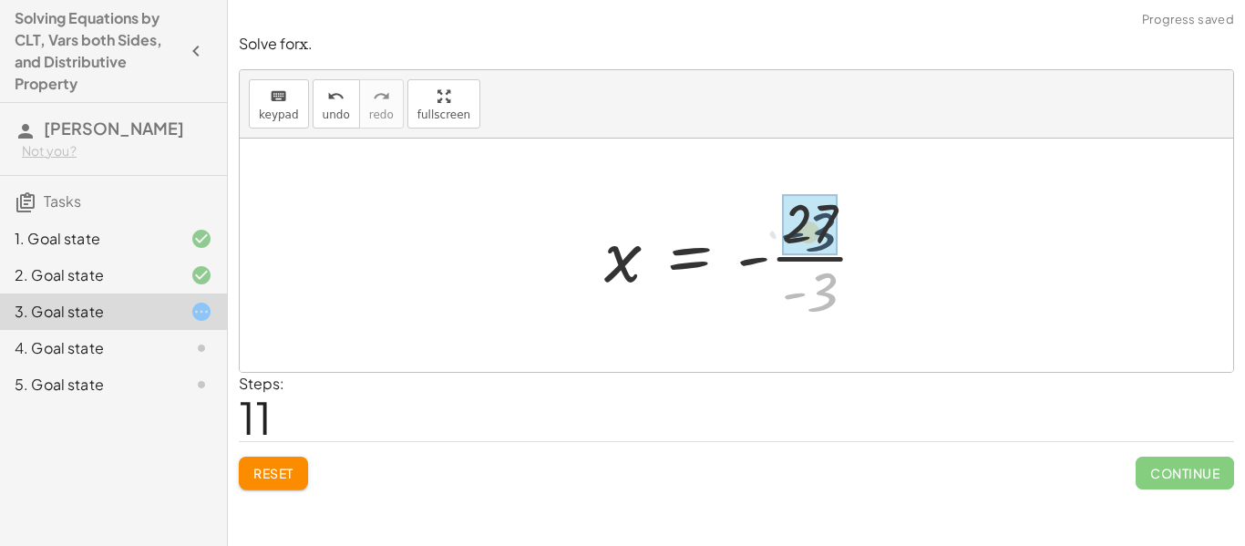
drag, startPoint x: 825, startPoint y: 283, endPoint x: 823, endPoint y: 252, distance: 32.0
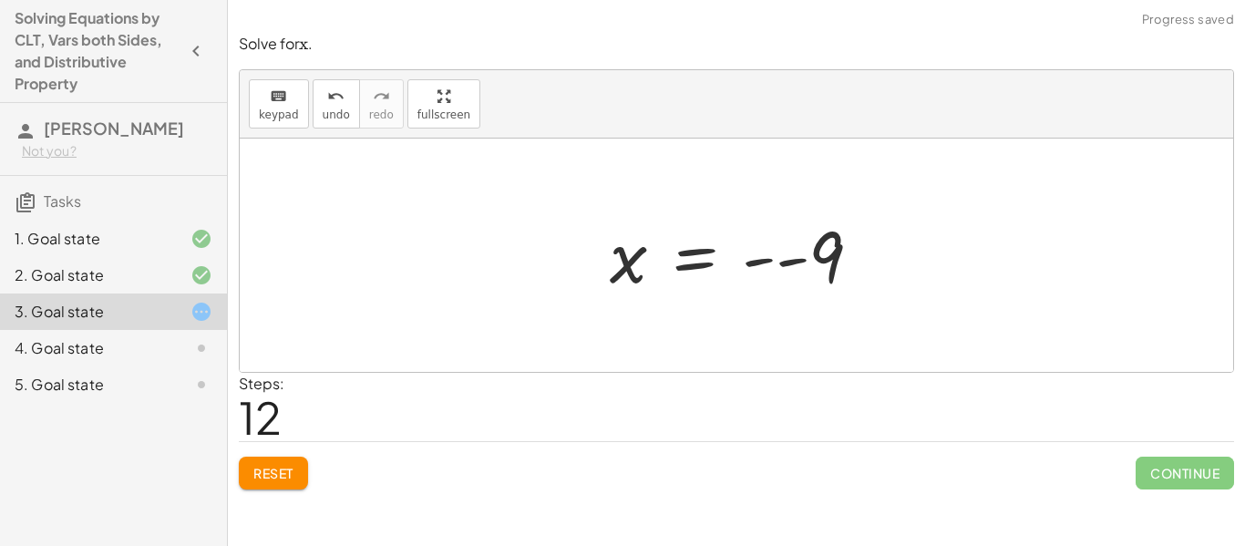
click at [788, 258] on div at bounding box center [743, 256] width 284 height 90
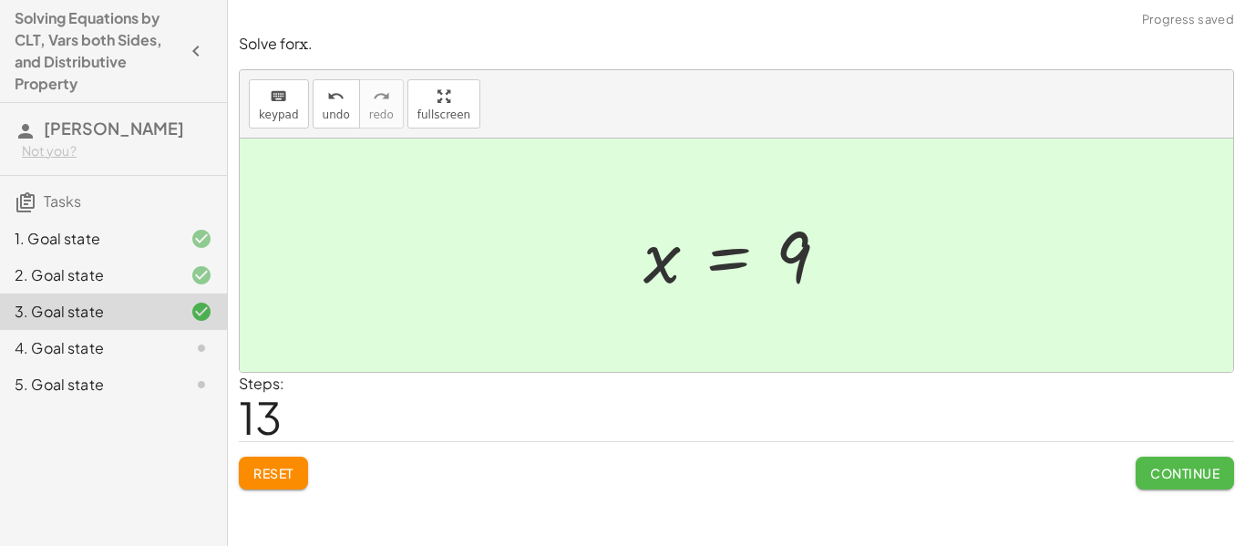
click at [1189, 480] on button "Continue" at bounding box center [1185, 473] width 98 height 33
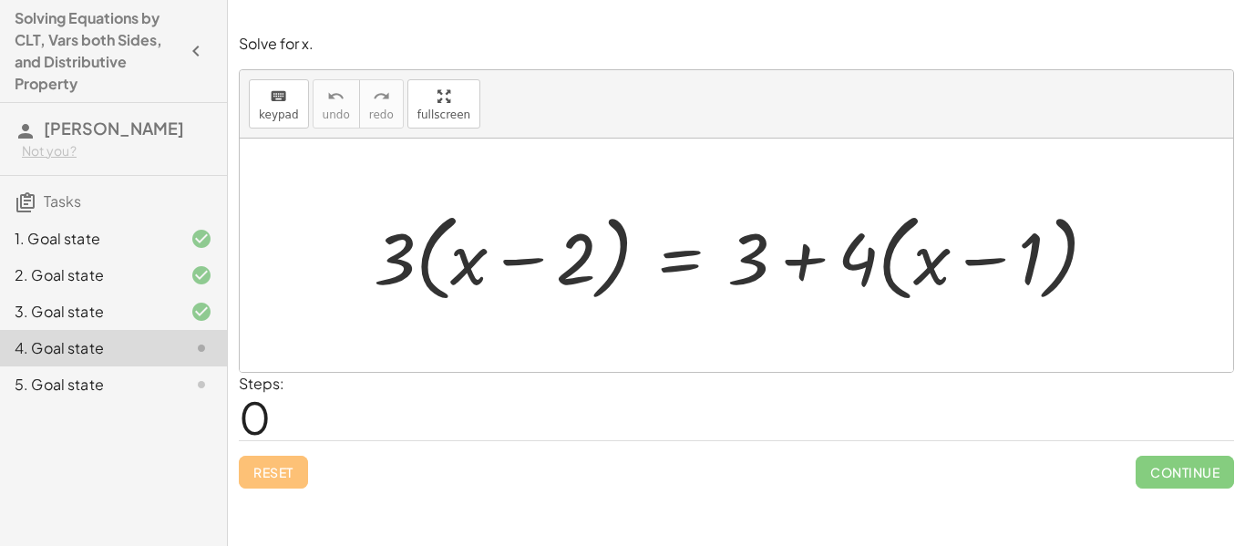
click at [396, 262] on div at bounding box center [743, 255] width 757 height 105
drag, startPoint x: 395, startPoint y: 261, endPoint x: 500, endPoint y: 264, distance: 105.8
click at [500, 264] on div at bounding box center [743, 255] width 757 height 105
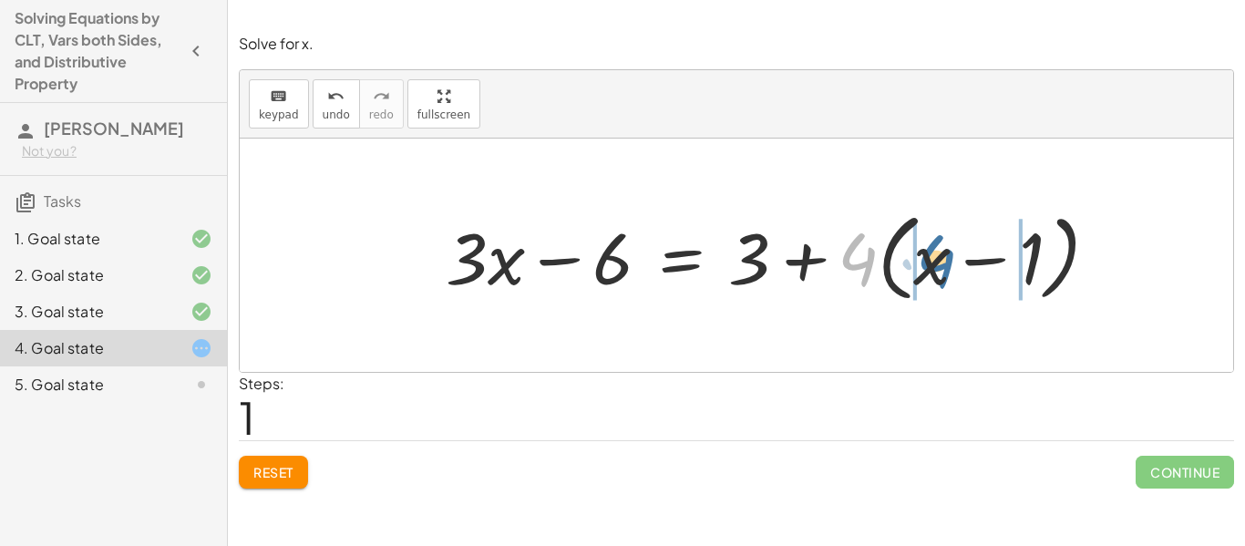
drag, startPoint x: 860, startPoint y: 265, endPoint x: 938, endPoint y: 267, distance: 78.4
click at [938, 267] on div at bounding box center [779, 255] width 685 height 105
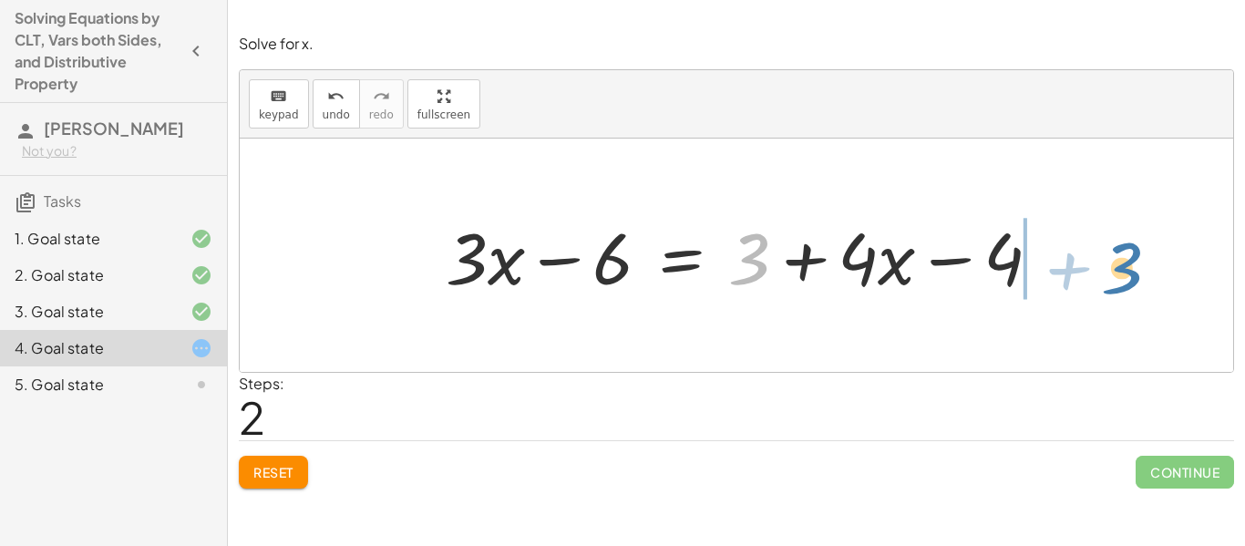
drag, startPoint x: 750, startPoint y: 262, endPoint x: 1117, endPoint y: 267, distance: 366.5
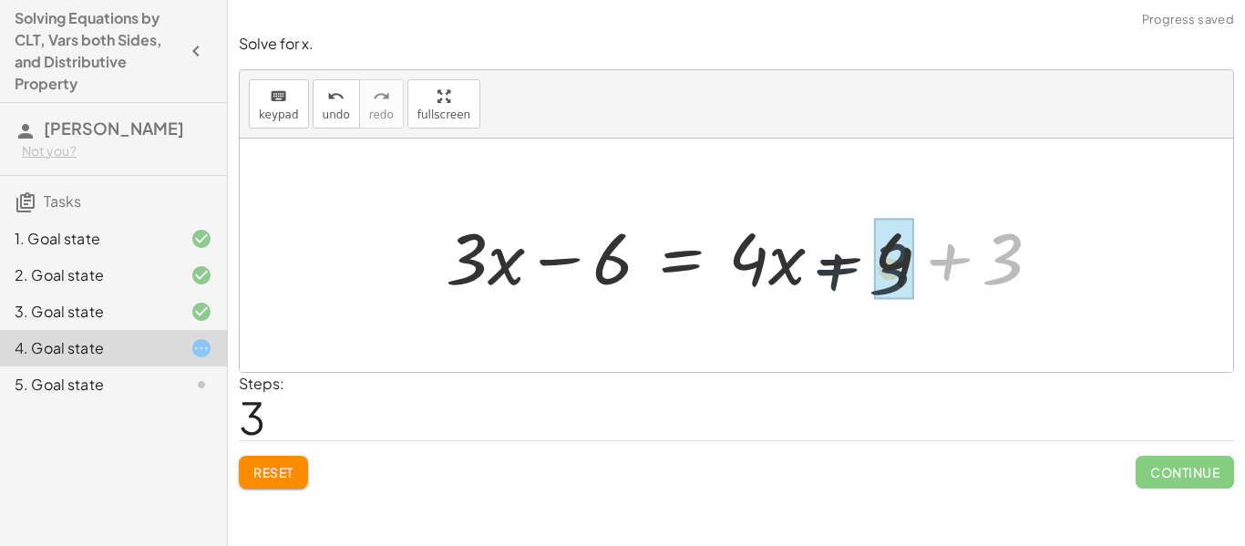
drag, startPoint x: 1004, startPoint y: 260, endPoint x: 888, endPoint y: 272, distance: 117.3
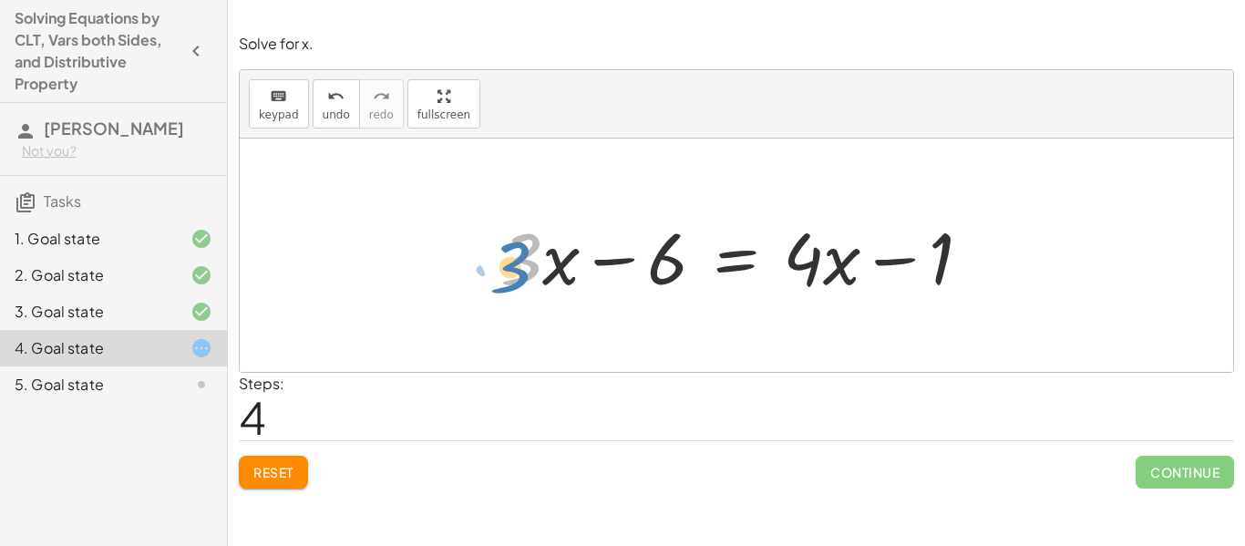
drag, startPoint x: 524, startPoint y: 267, endPoint x: 518, endPoint y: 276, distance: 11.1
click at [518, 276] on div at bounding box center [742, 256] width 503 height 94
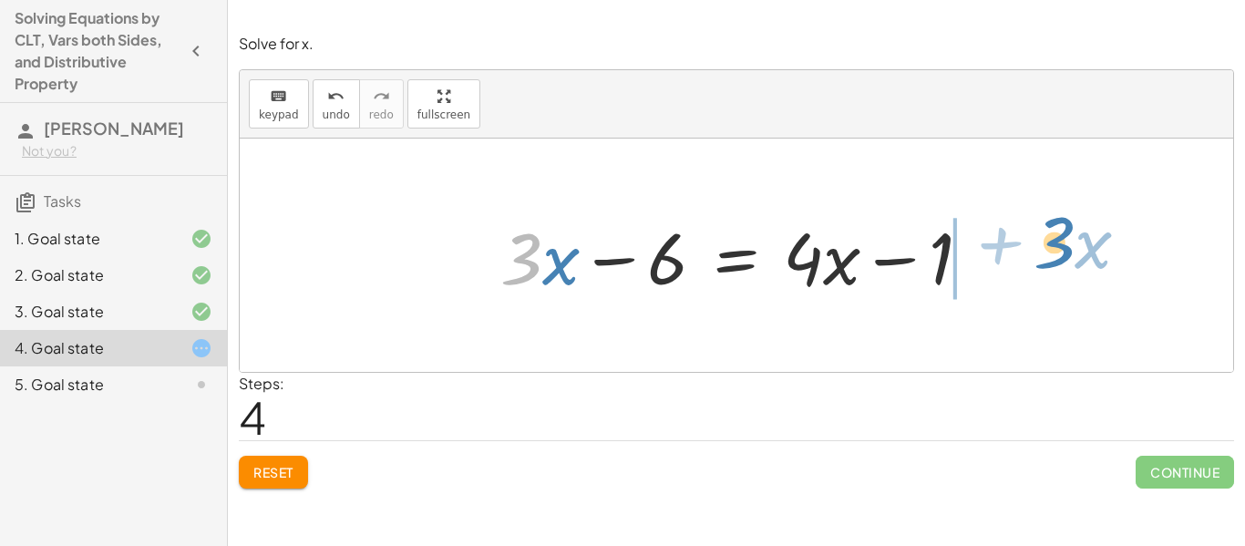
drag, startPoint x: 519, startPoint y: 254, endPoint x: 1048, endPoint y: 242, distance: 529.7
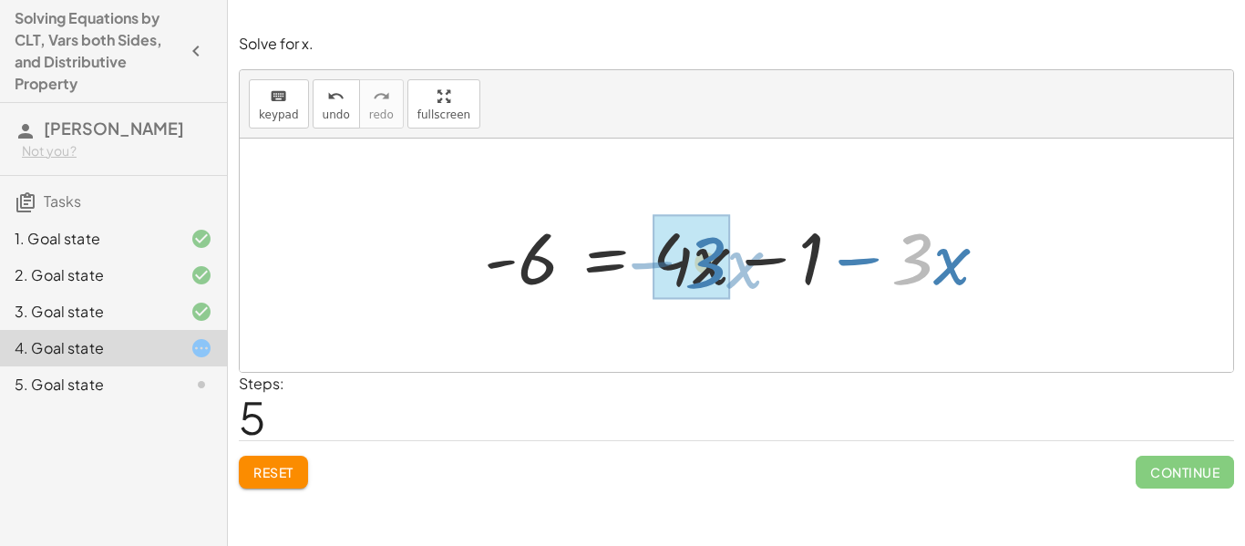
drag, startPoint x: 919, startPoint y: 261, endPoint x: 714, endPoint y: 264, distance: 205.1
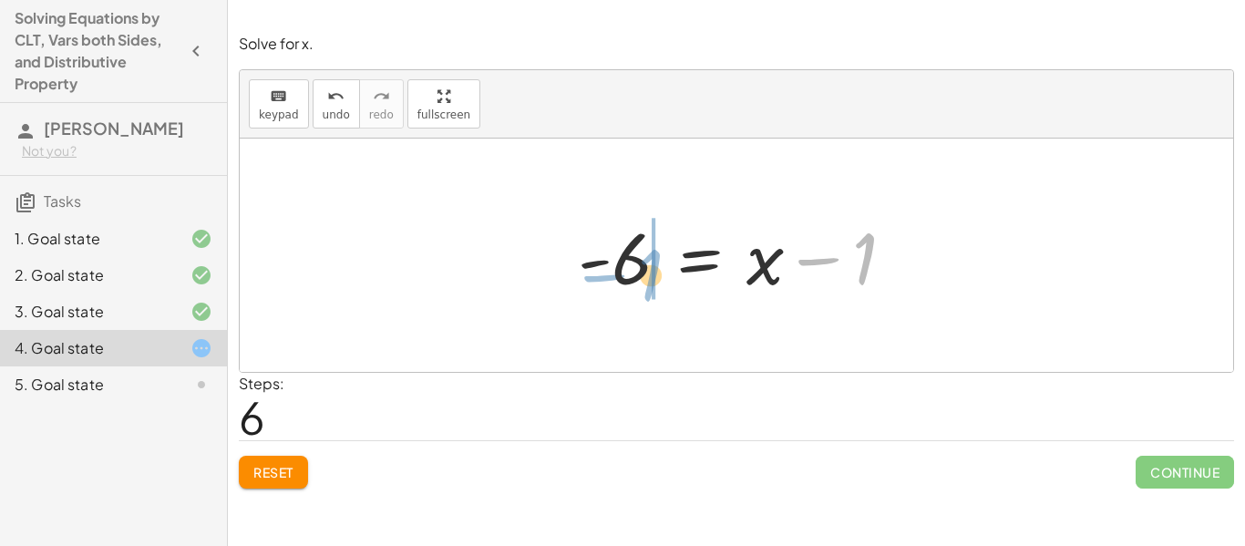
drag, startPoint x: 867, startPoint y: 264, endPoint x: 650, endPoint y: 277, distance: 217.3
click at [650, 277] on div at bounding box center [744, 256] width 350 height 94
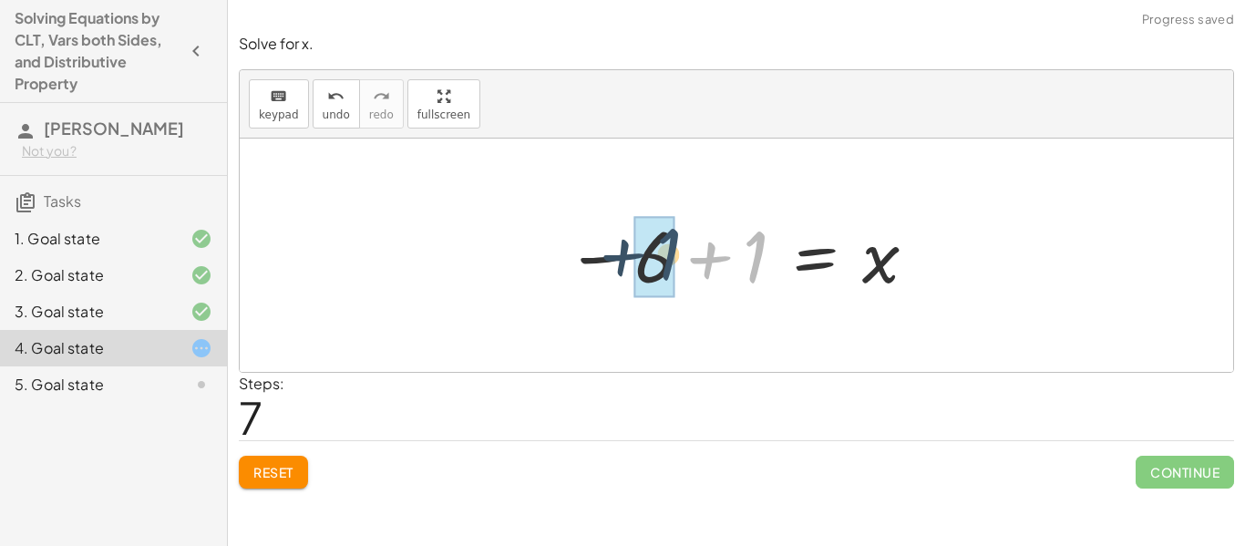
drag, startPoint x: 756, startPoint y: 259, endPoint x: 667, endPoint y: 257, distance: 88.4
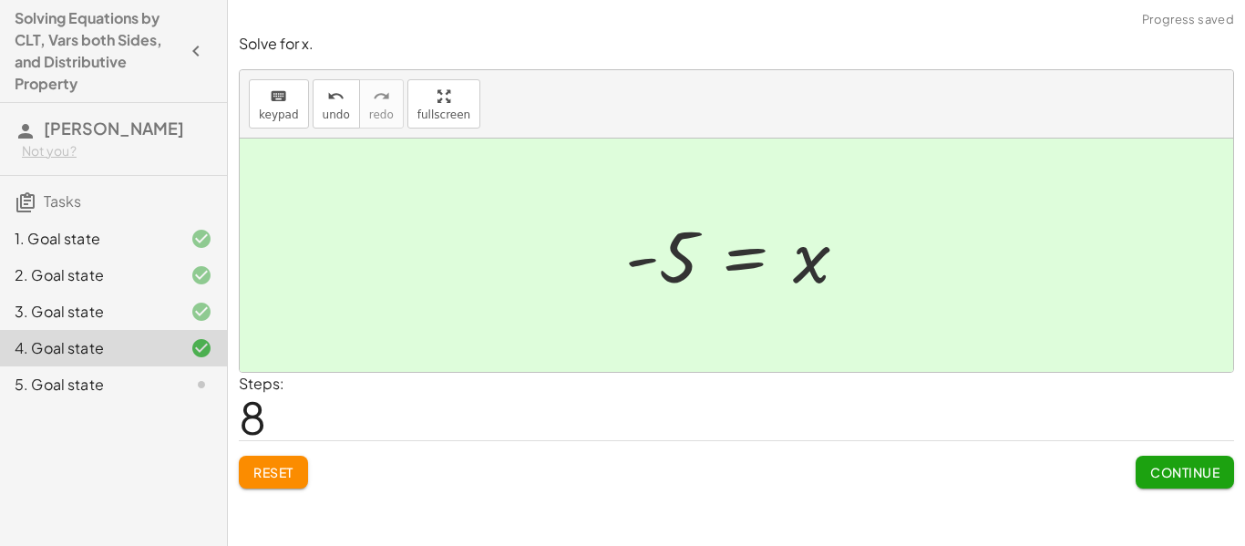
click at [1161, 474] on span "Continue" at bounding box center [1184, 472] width 69 height 16
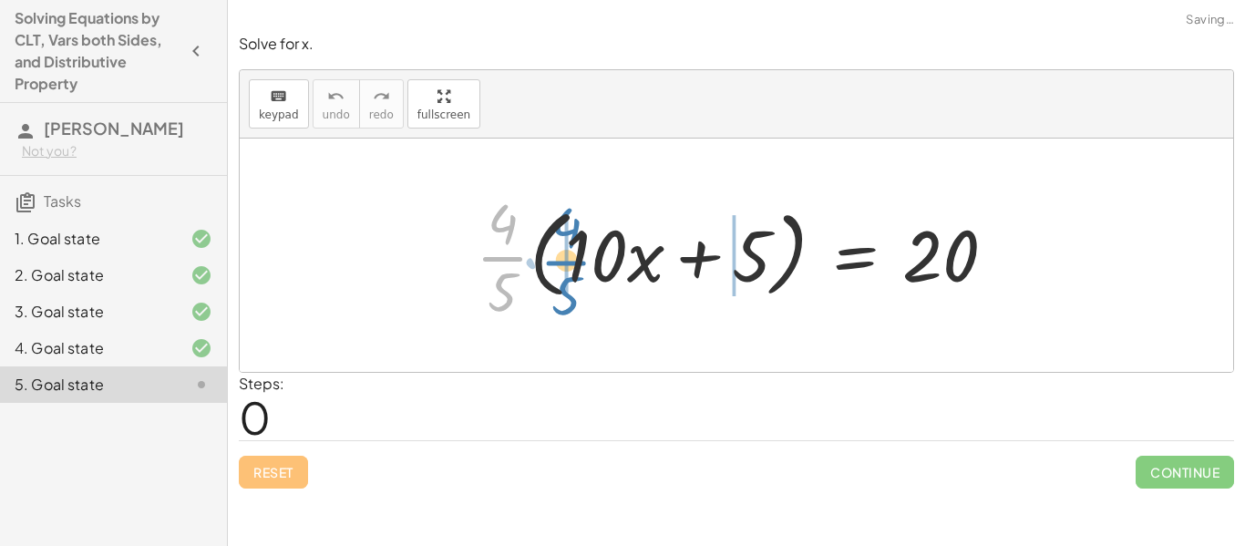
drag, startPoint x: 500, startPoint y: 256, endPoint x: 561, endPoint y: 260, distance: 61.2
click at [561, 260] on div at bounding box center [743, 255] width 553 height 140
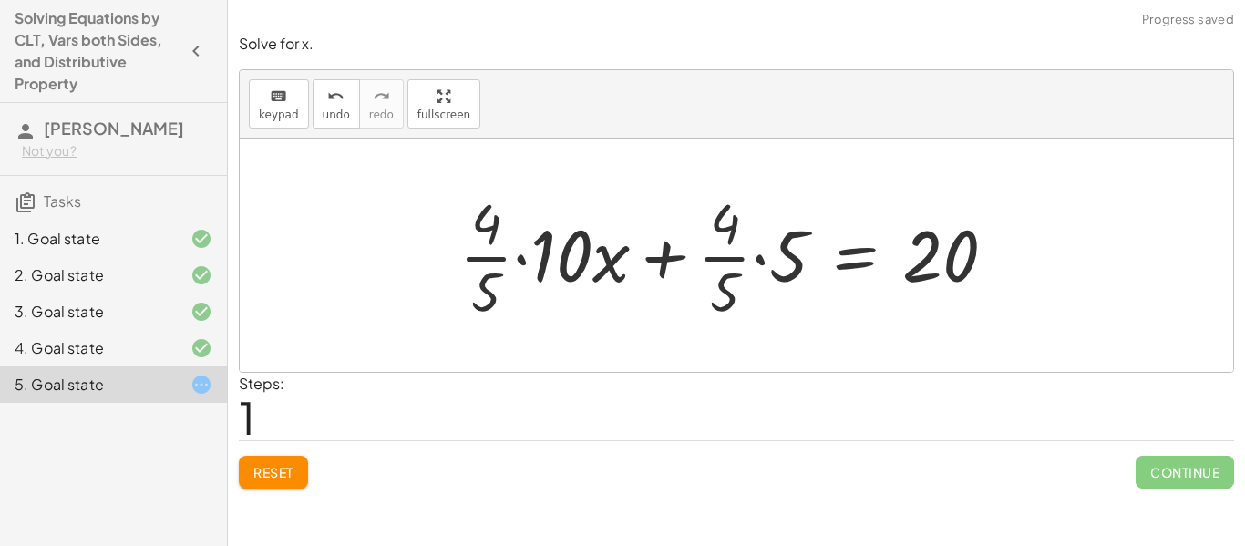
click at [729, 259] on div at bounding box center [735, 255] width 570 height 140
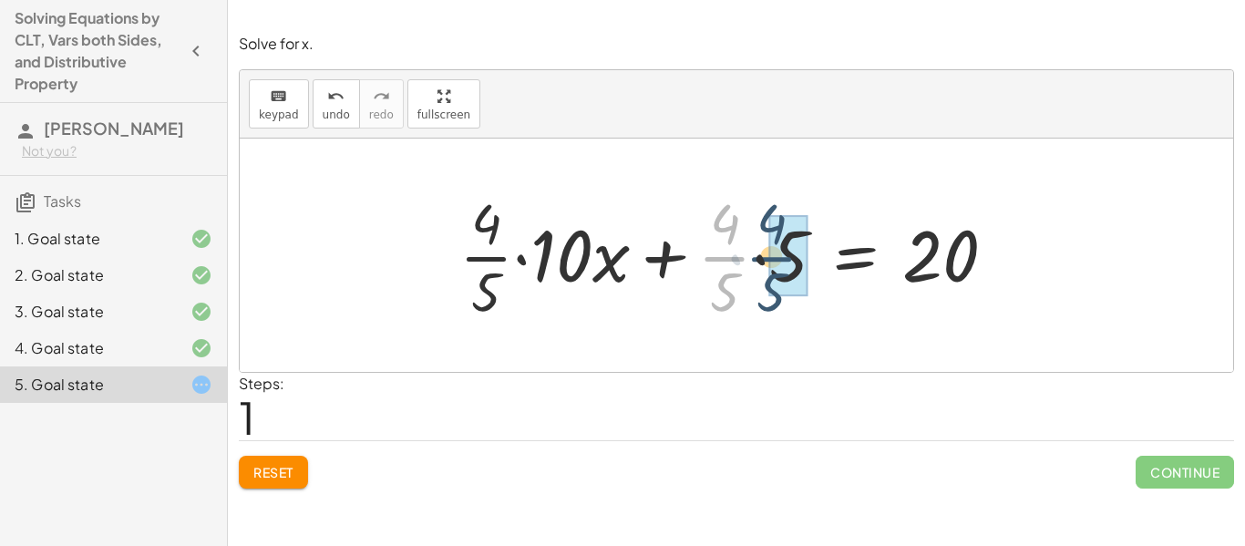
drag, startPoint x: 717, startPoint y: 257, endPoint x: 768, endPoint y: 257, distance: 51.0
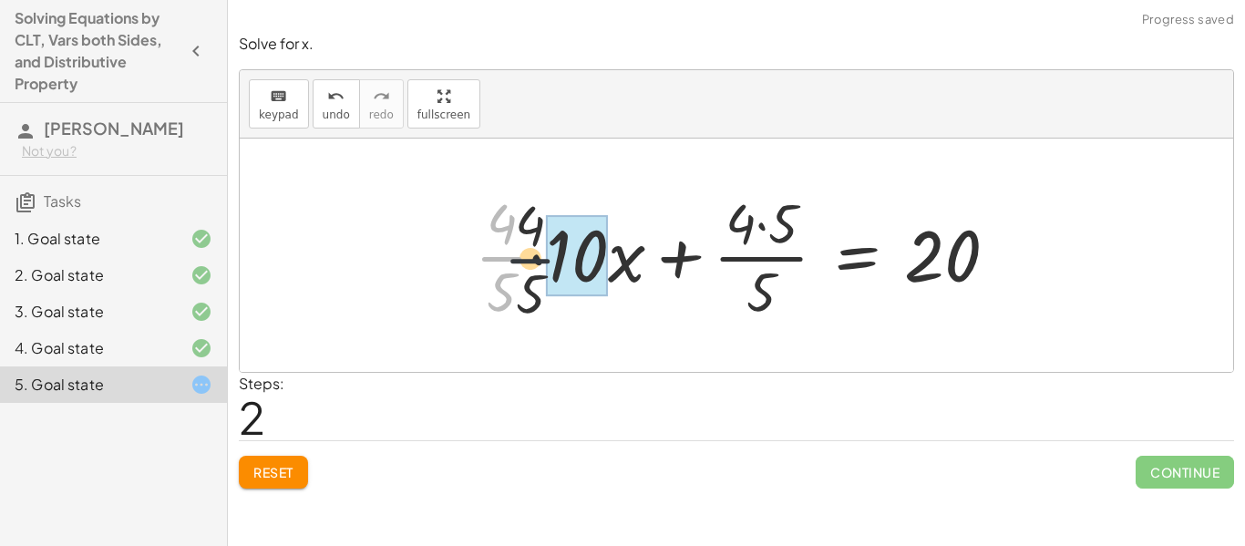
drag, startPoint x: 507, startPoint y: 257, endPoint x: 581, endPoint y: 261, distance: 73.9
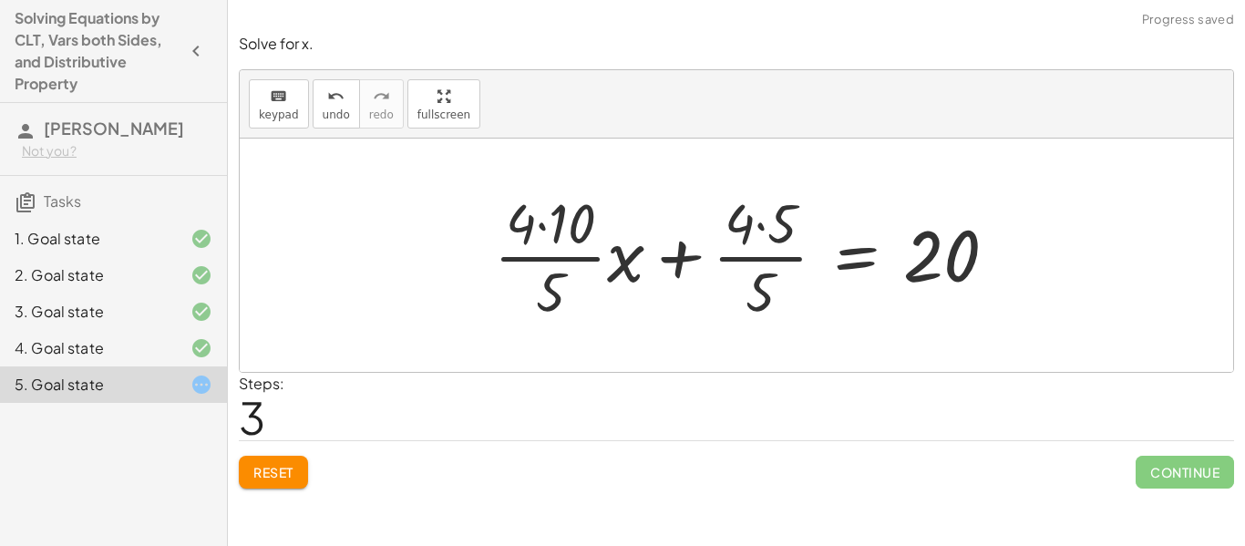
click at [757, 225] on div at bounding box center [753, 255] width 536 height 140
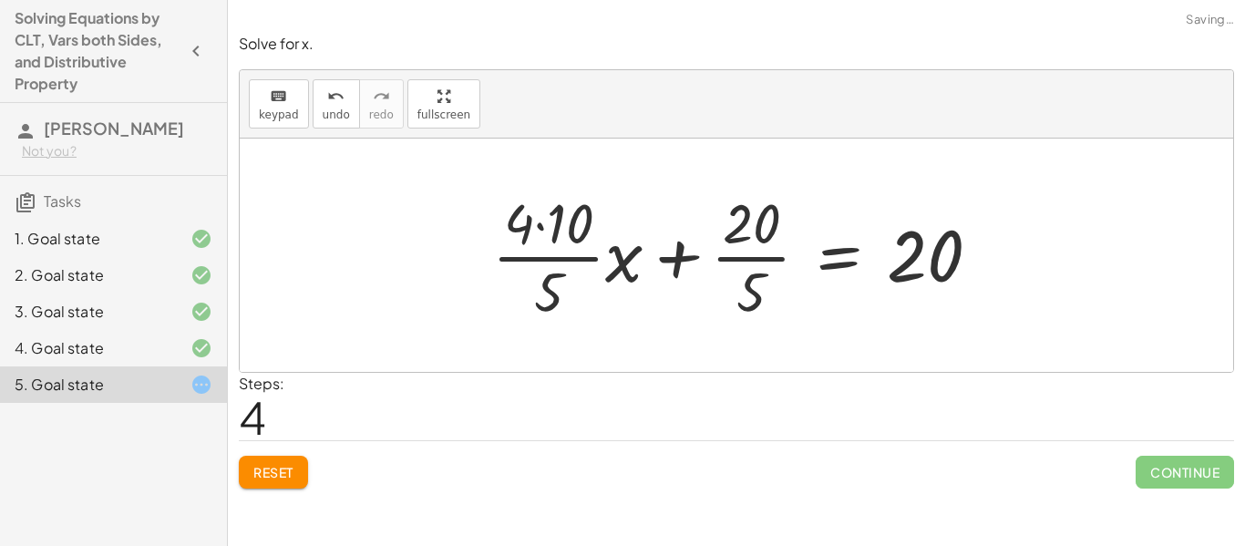
click at [561, 235] on div at bounding box center [743, 255] width 521 height 140
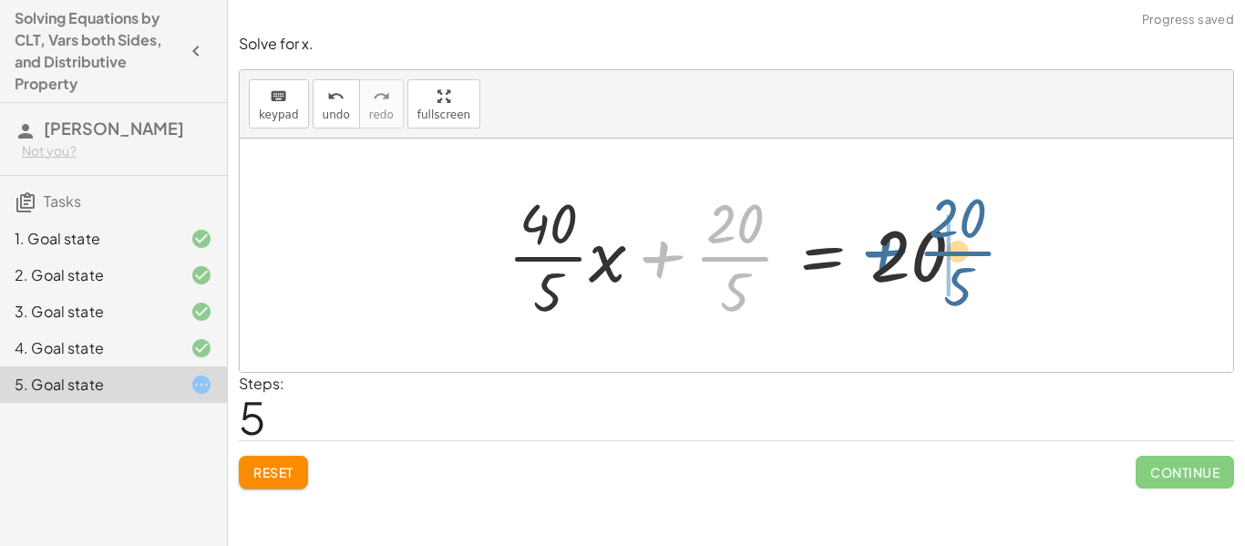
drag, startPoint x: 728, startPoint y: 257, endPoint x: 953, endPoint y: 252, distance: 224.3
click at [953, 252] on div at bounding box center [743, 255] width 489 height 140
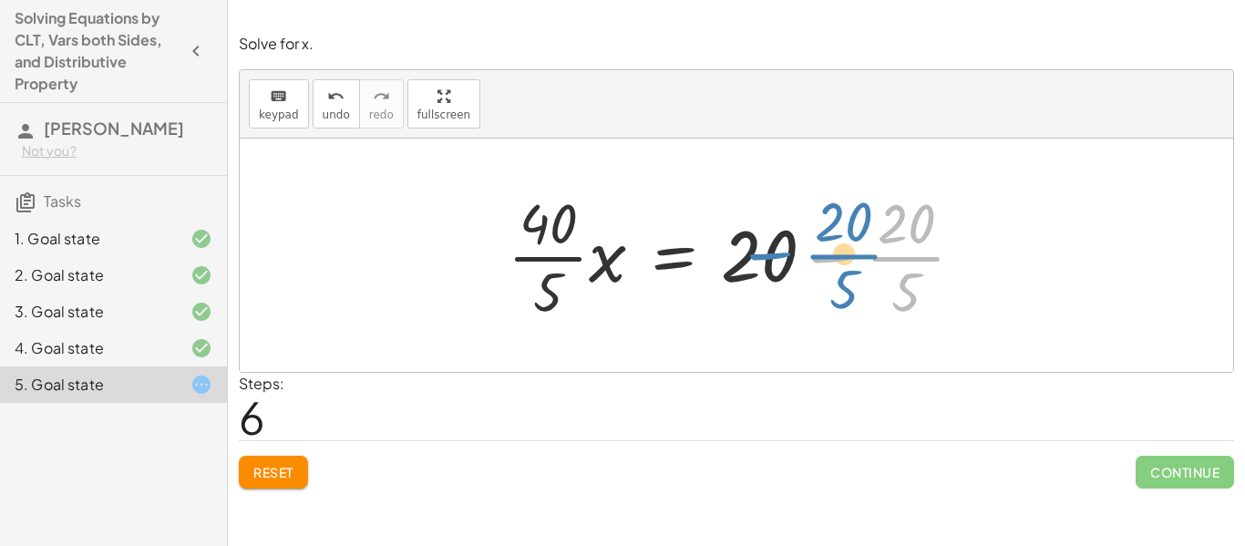
drag, startPoint x: 921, startPoint y: 261, endPoint x: 859, endPoint y: 259, distance: 62.0
click at [859, 259] on div at bounding box center [743, 255] width 489 height 140
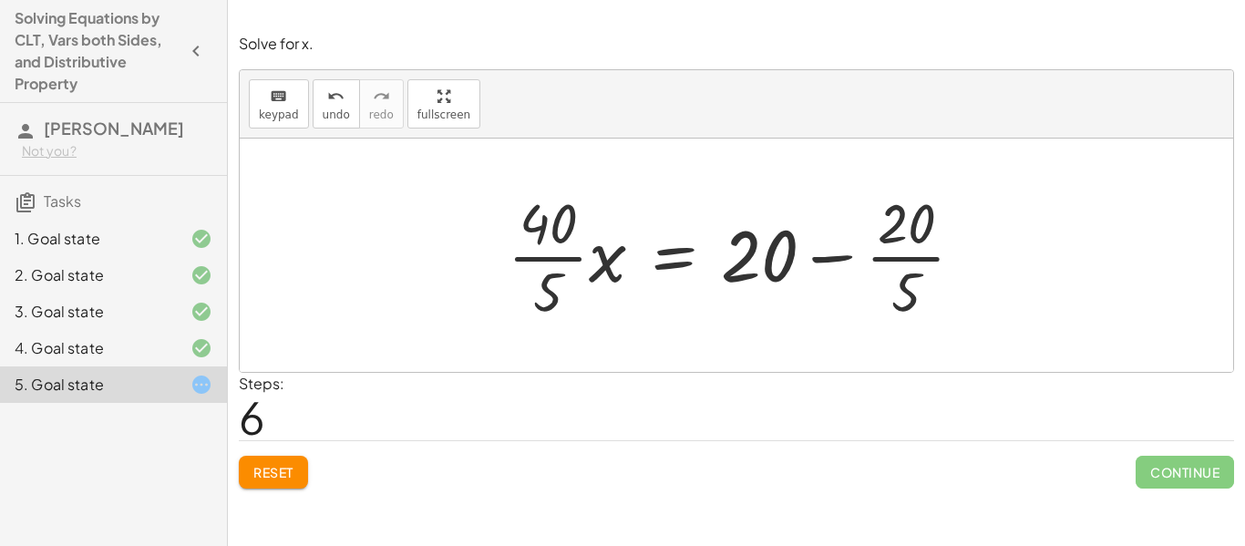
click at [799, 258] on div at bounding box center [743, 255] width 489 height 140
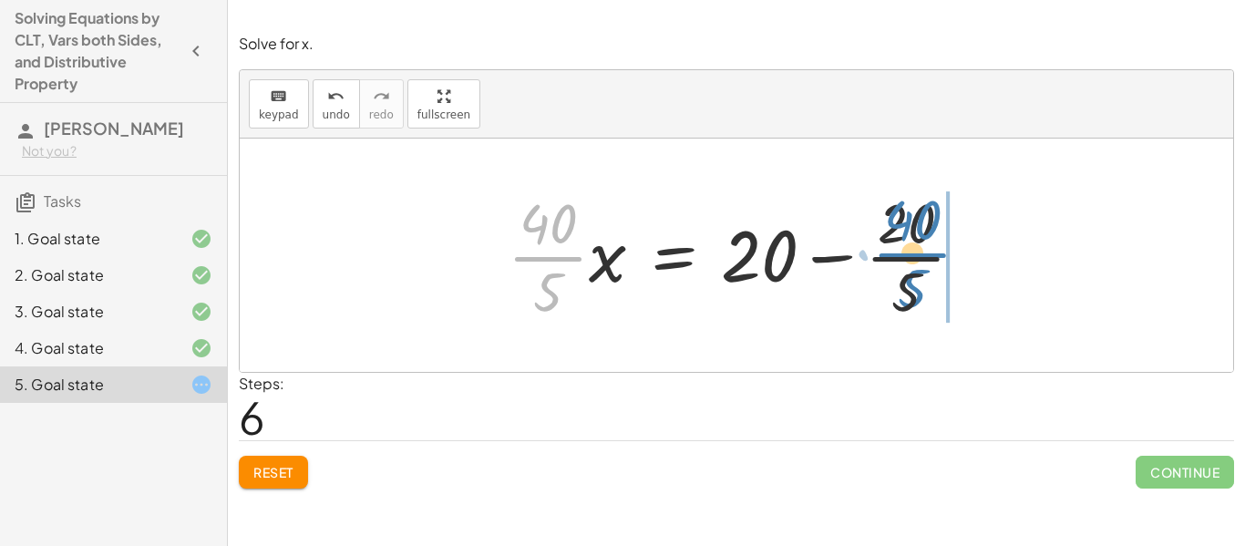
drag, startPoint x: 540, startPoint y: 252, endPoint x: 904, endPoint y: 249, distance: 364.6
click at [904, 249] on div at bounding box center [743, 255] width 489 height 140
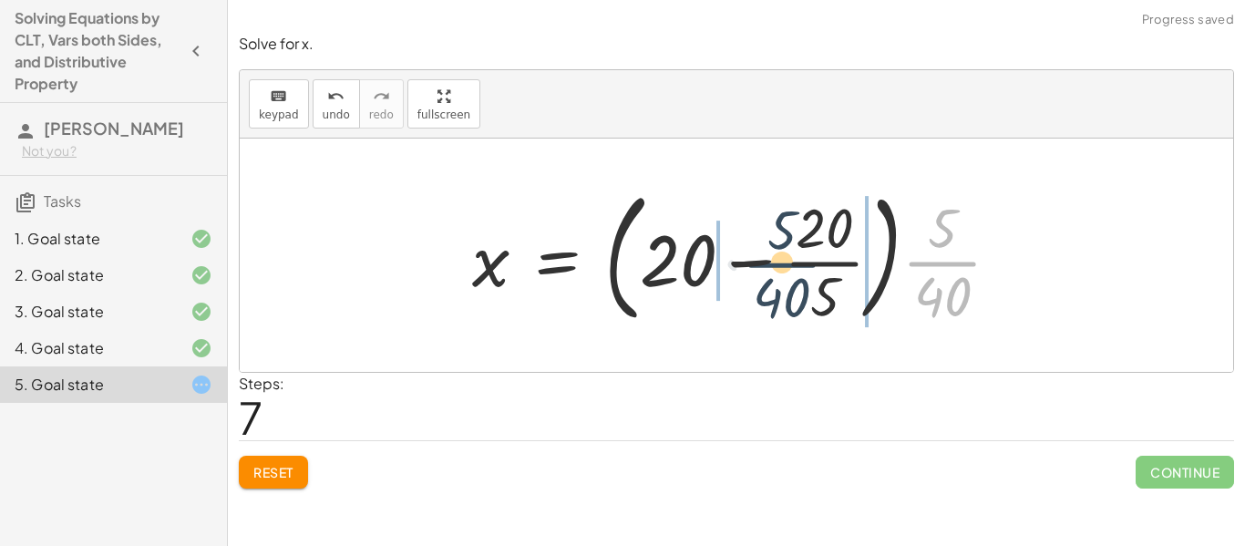
drag, startPoint x: 953, startPoint y: 259, endPoint x: 789, endPoint y: 260, distance: 163.2
click at [789, 260] on div at bounding box center [743, 255] width 561 height 151
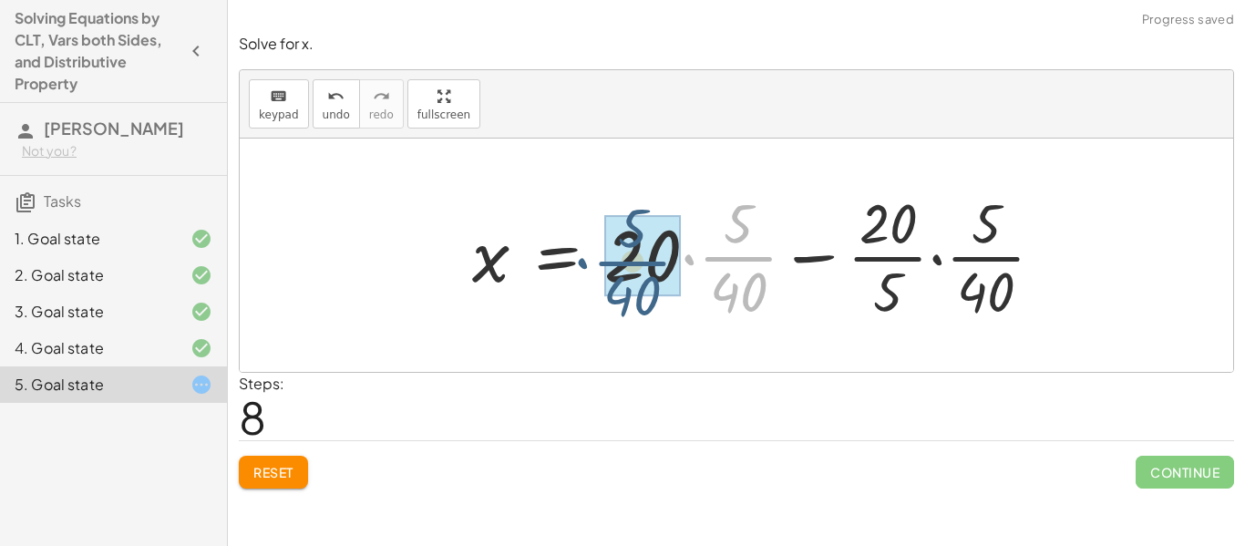
drag, startPoint x: 753, startPoint y: 255, endPoint x: 648, endPoint y: 259, distance: 104.9
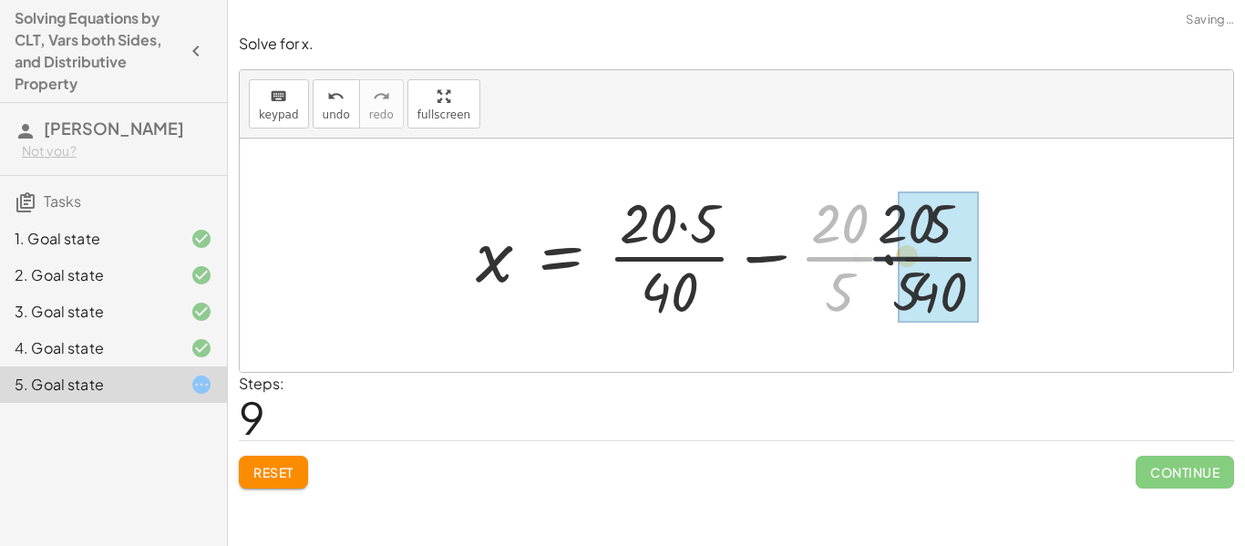
drag, startPoint x: 839, startPoint y: 255, endPoint x: 902, endPoint y: 255, distance: 63.8
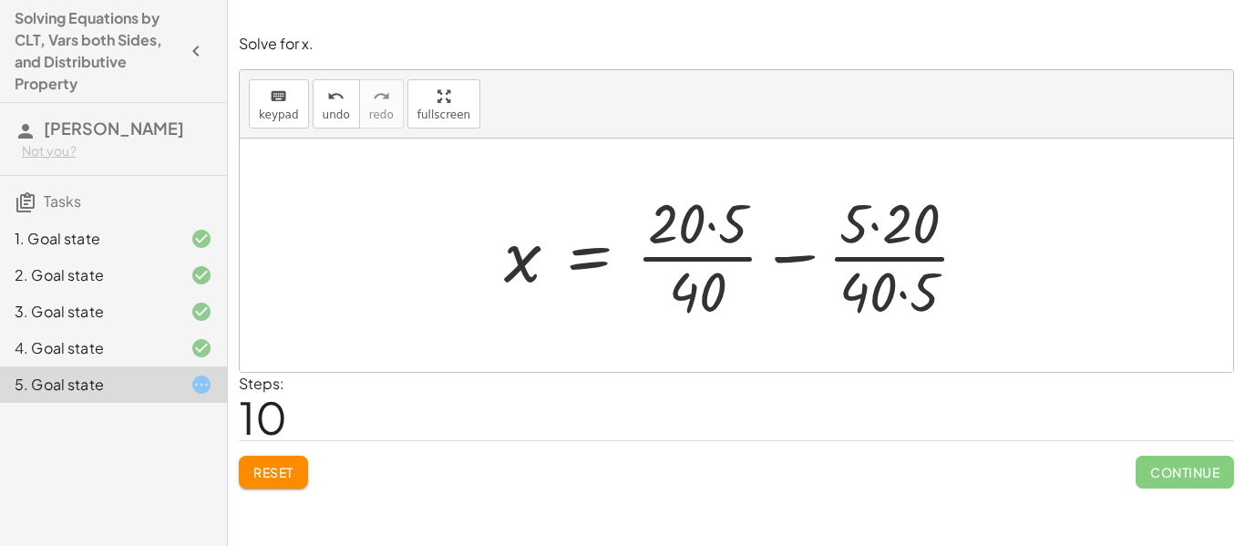
click at [902, 255] on div at bounding box center [743, 255] width 497 height 140
click at [696, 265] on div at bounding box center [743, 255] width 497 height 140
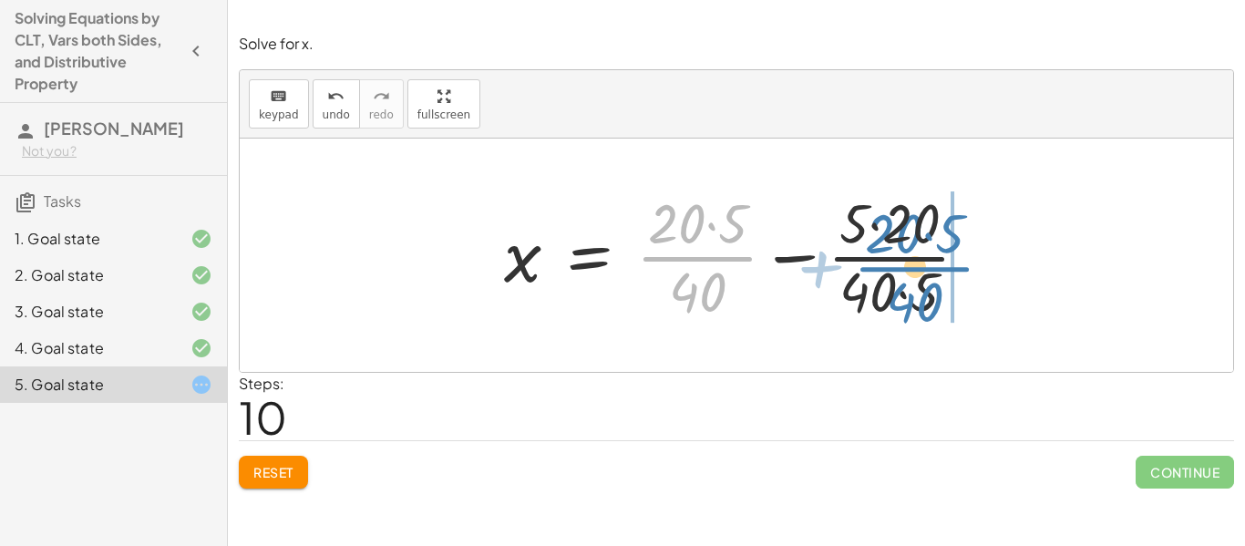
drag, startPoint x: 690, startPoint y: 260, endPoint x: 908, endPoint y: 270, distance: 218.1
click at [908, 270] on div at bounding box center [743, 255] width 497 height 140
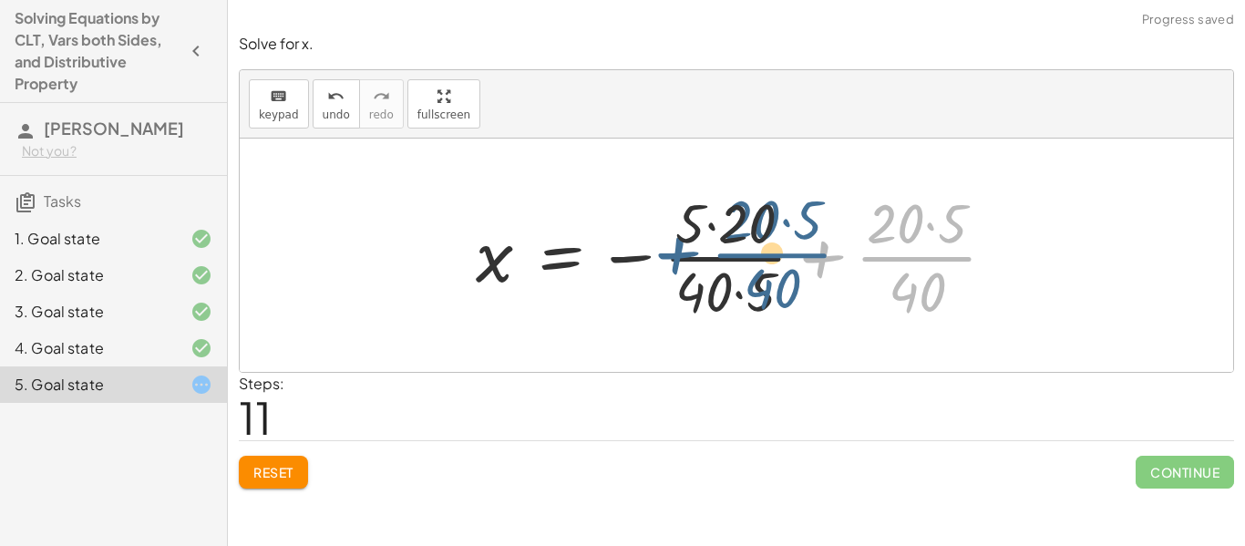
drag, startPoint x: 932, startPoint y: 263, endPoint x: 757, endPoint y: 263, distance: 174.1
click at [757, 263] on div at bounding box center [743, 255] width 553 height 140
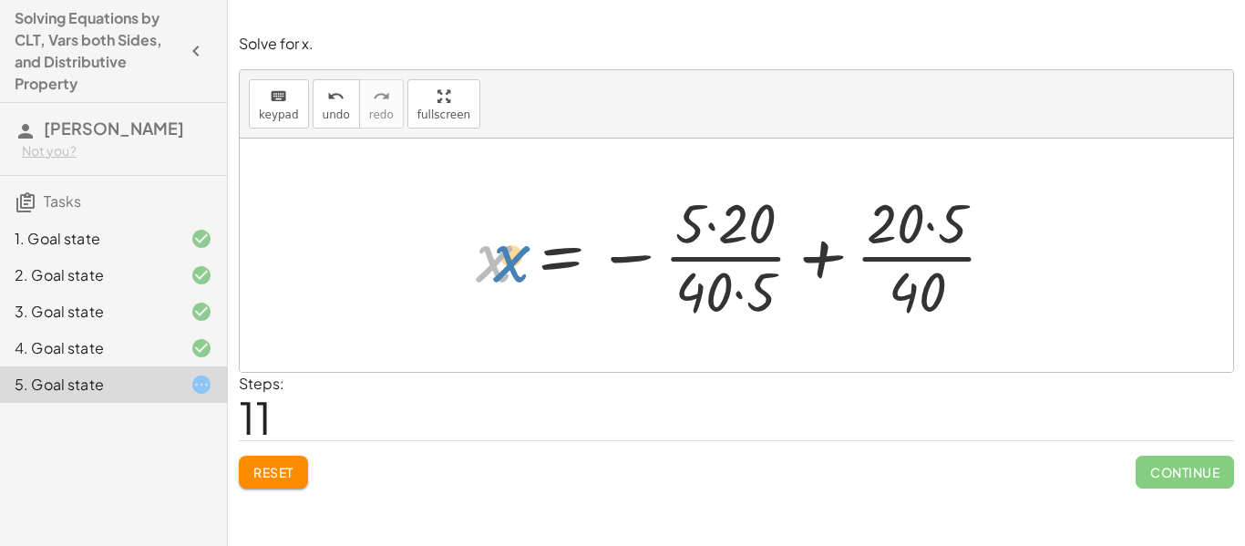
click at [500, 266] on div at bounding box center [743, 255] width 553 height 140
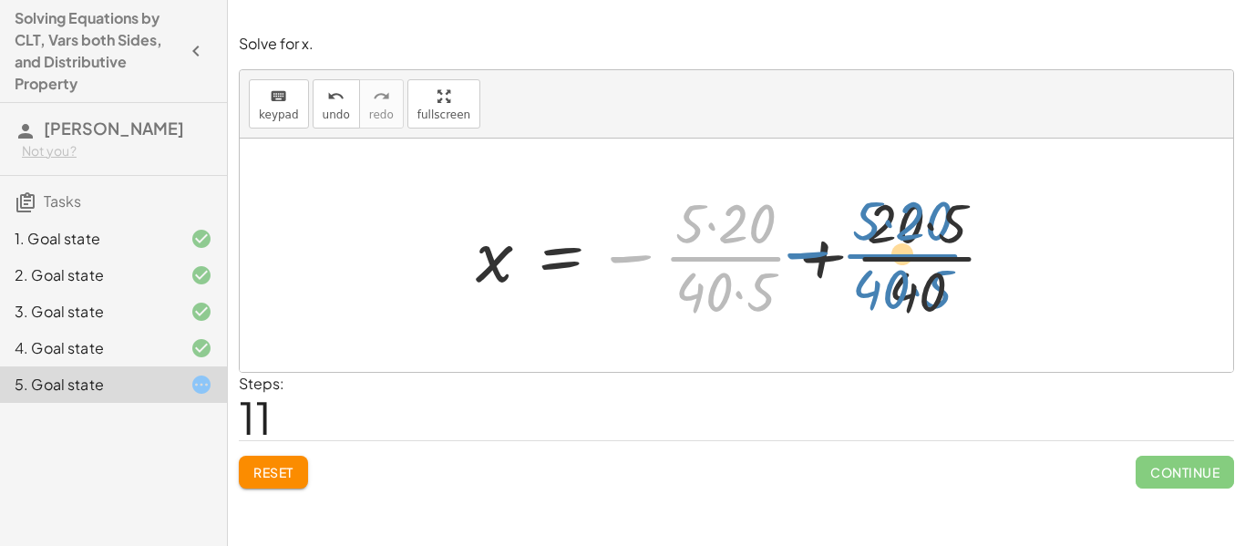
drag, startPoint x: 627, startPoint y: 255, endPoint x: 790, endPoint y: 254, distance: 163.2
click at [790, 254] on div at bounding box center [743, 255] width 553 height 140
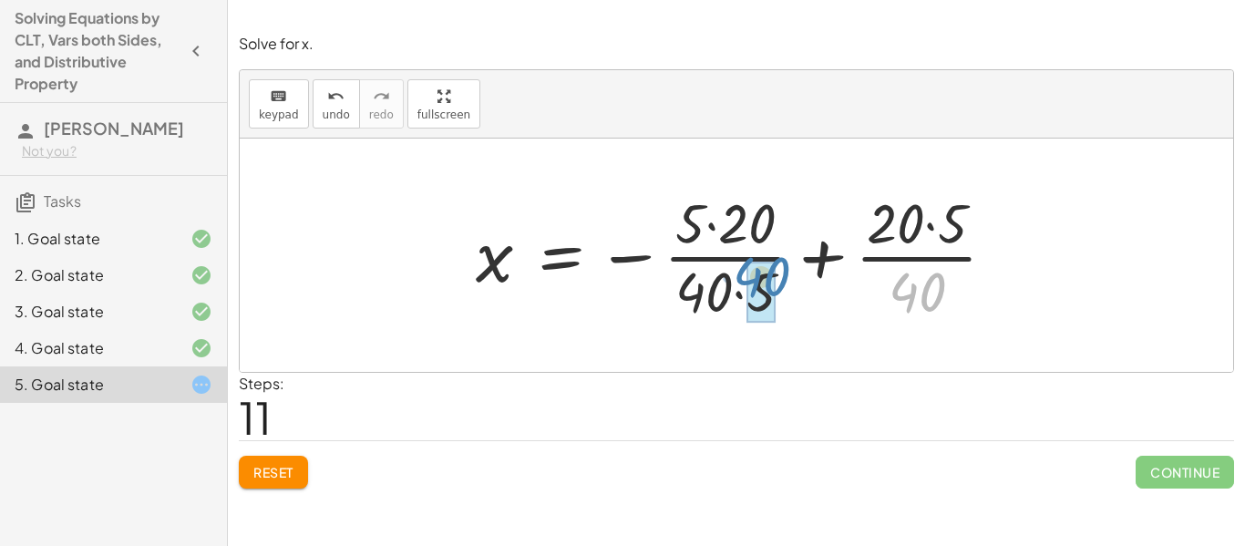
drag, startPoint x: 913, startPoint y: 291, endPoint x: 760, endPoint y: 281, distance: 153.5
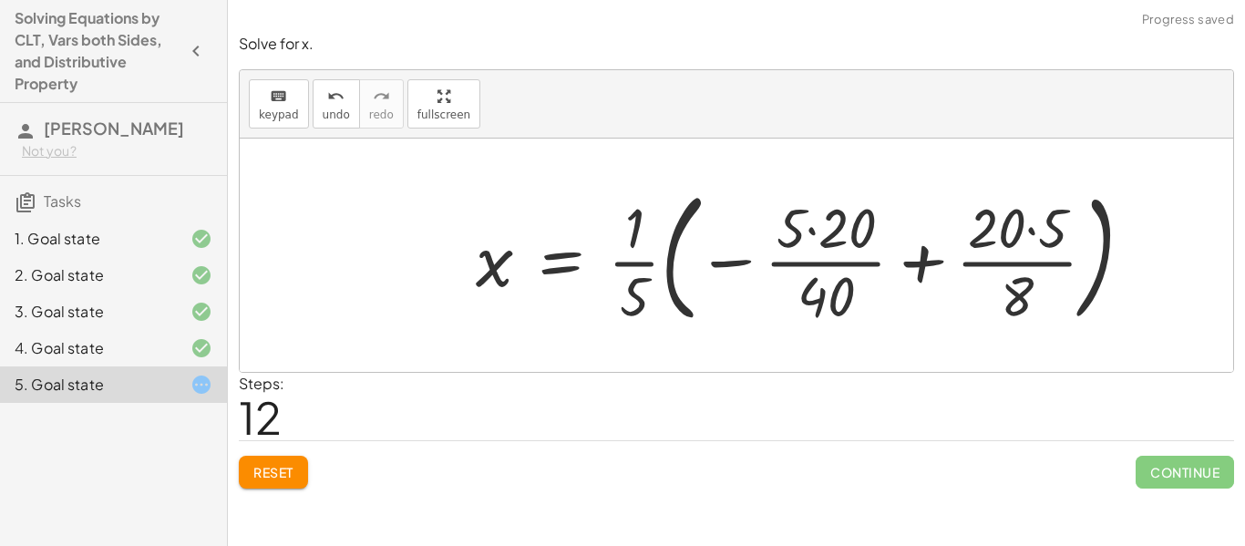
click at [629, 264] on div at bounding box center [812, 255] width 690 height 151
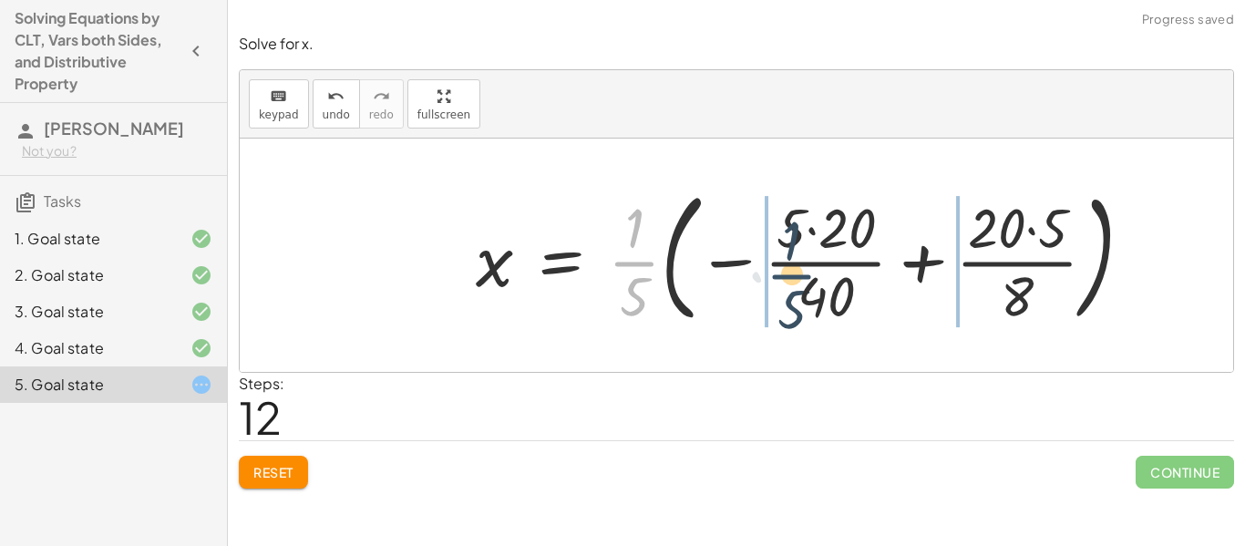
drag, startPoint x: 629, startPoint y: 264, endPoint x: 803, endPoint y: 274, distance: 174.4
click at [803, 274] on div at bounding box center [812, 255] width 690 height 151
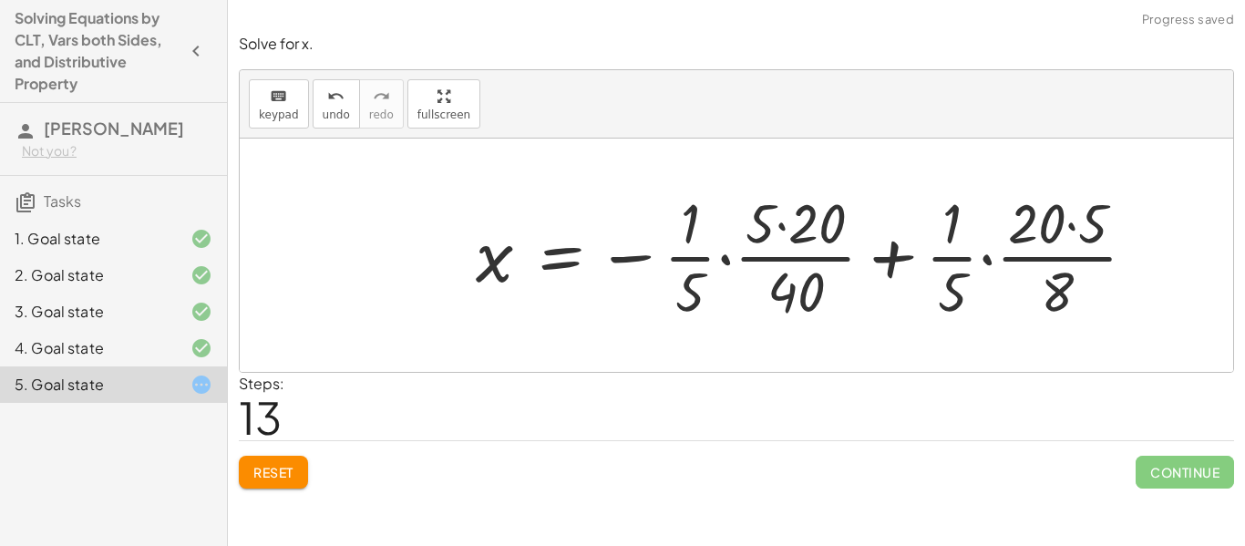
click at [896, 263] on div at bounding box center [814, 255] width 694 height 140
click at [957, 258] on div at bounding box center [814, 255] width 694 height 140
click at [980, 259] on div at bounding box center [814, 255] width 694 height 140
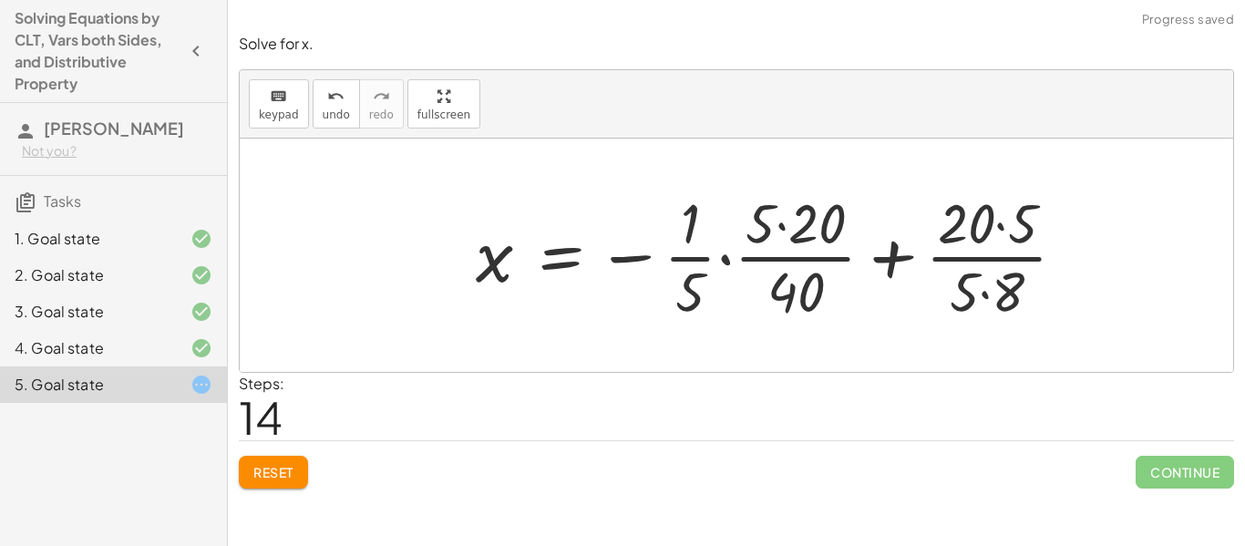
click at [728, 259] on div at bounding box center [778, 255] width 623 height 140
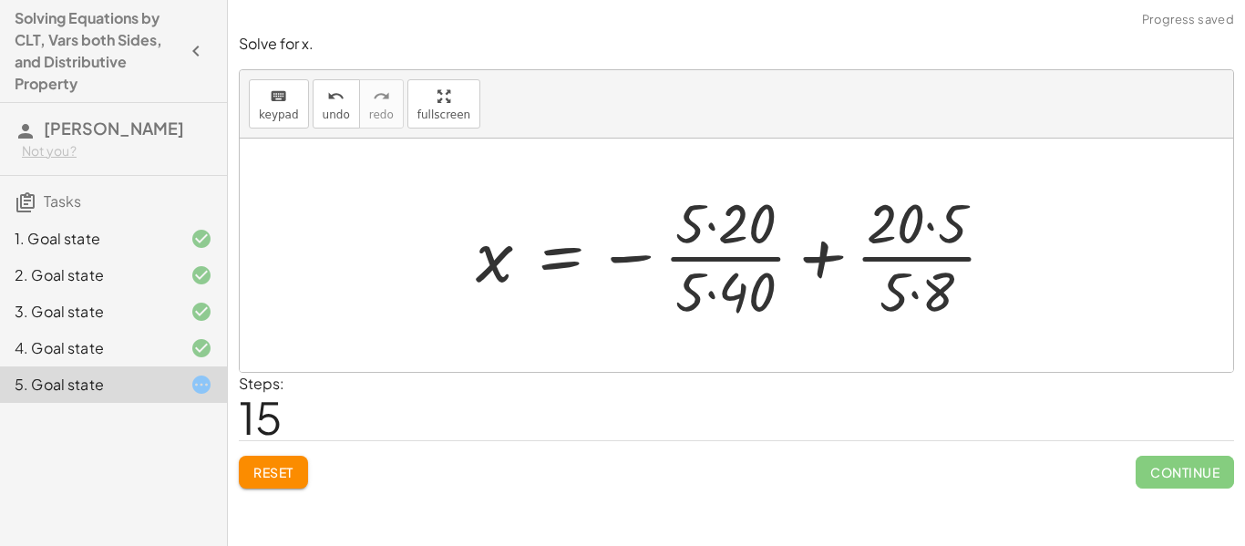
click at [737, 288] on div at bounding box center [743, 255] width 553 height 140
click at [706, 220] on div at bounding box center [743, 255] width 553 height 140
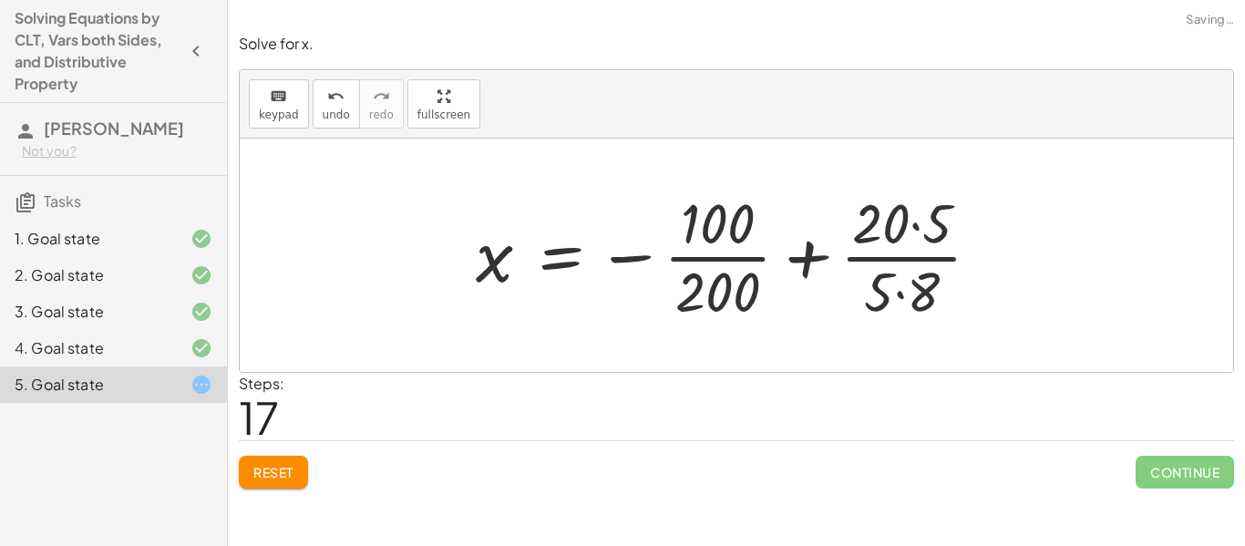
click at [895, 240] on div at bounding box center [736, 255] width 538 height 140
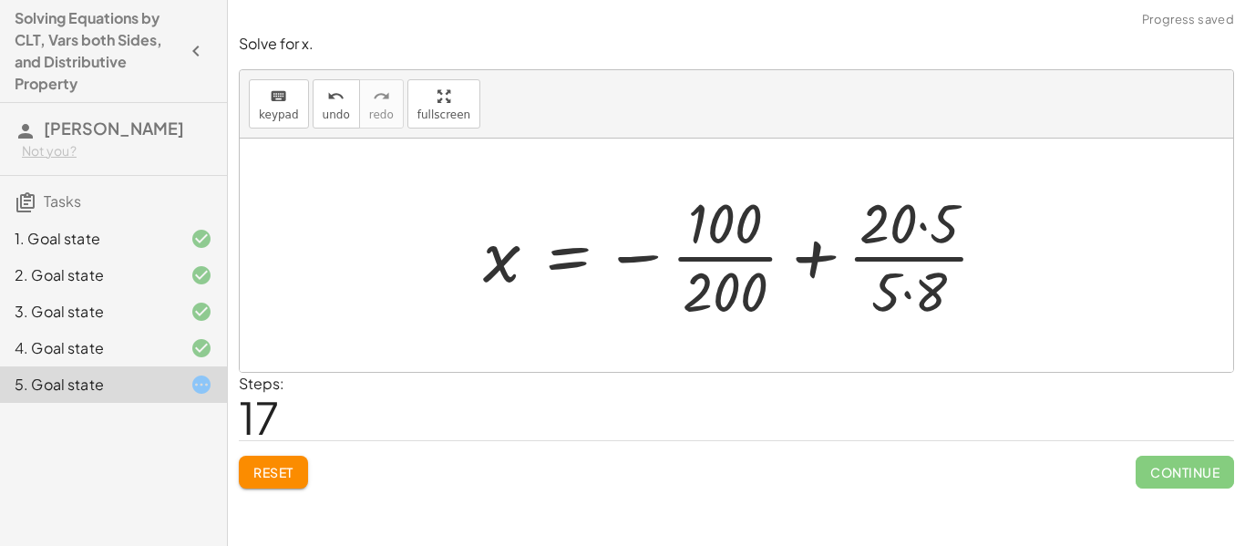
click at [896, 227] on div at bounding box center [743, 255] width 538 height 140
click at [922, 224] on div at bounding box center [743, 255] width 538 height 140
click at [895, 284] on div at bounding box center [730, 255] width 513 height 140
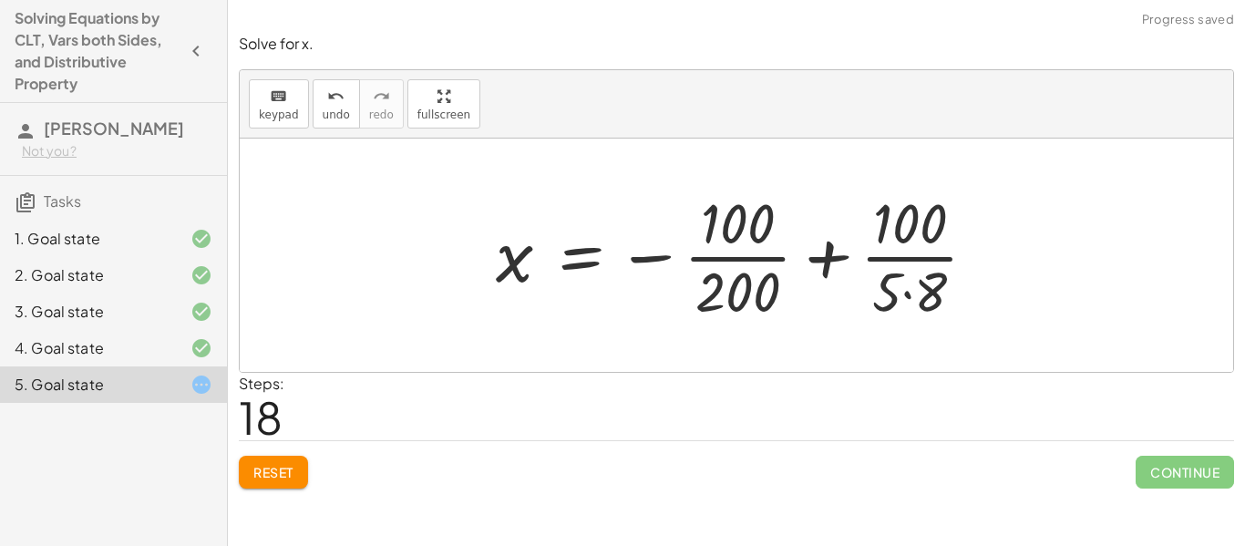
click at [906, 295] on div at bounding box center [743, 255] width 513 height 140
click at [741, 290] on div at bounding box center [744, 255] width 512 height 140
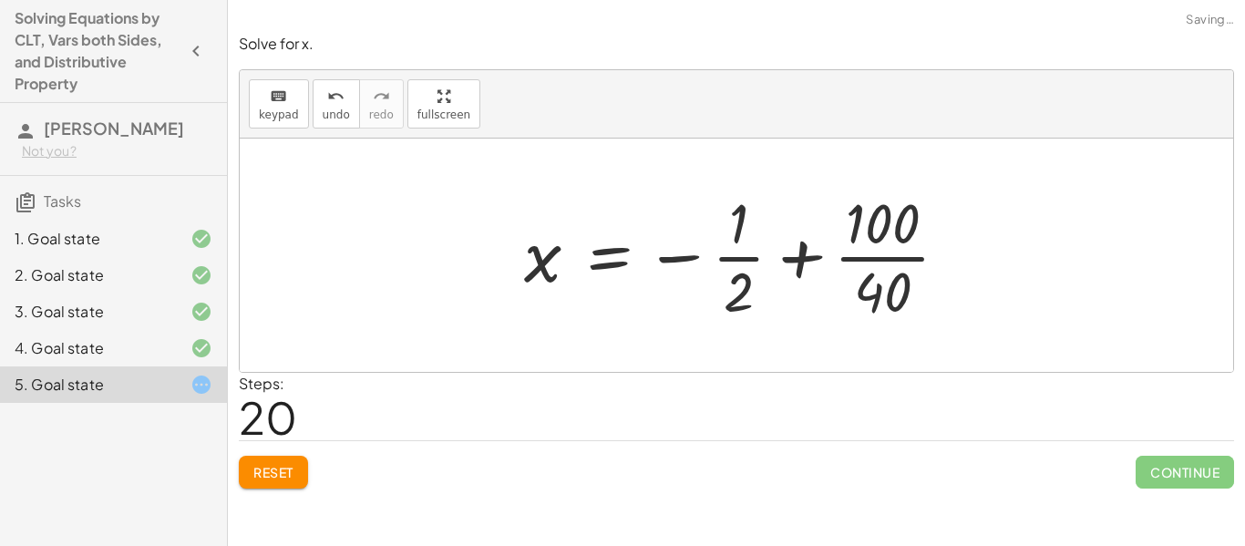
click at [893, 259] on div at bounding box center [744, 255] width 458 height 140
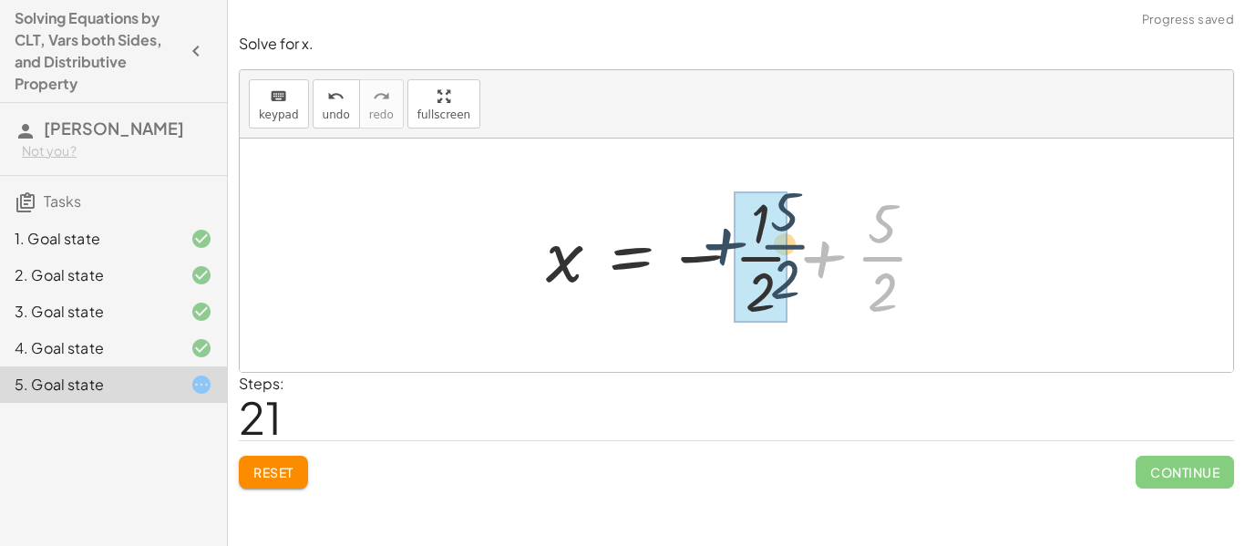
drag, startPoint x: 877, startPoint y: 258, endPoint x: 768, endPoint y: 253, distance: 108.6
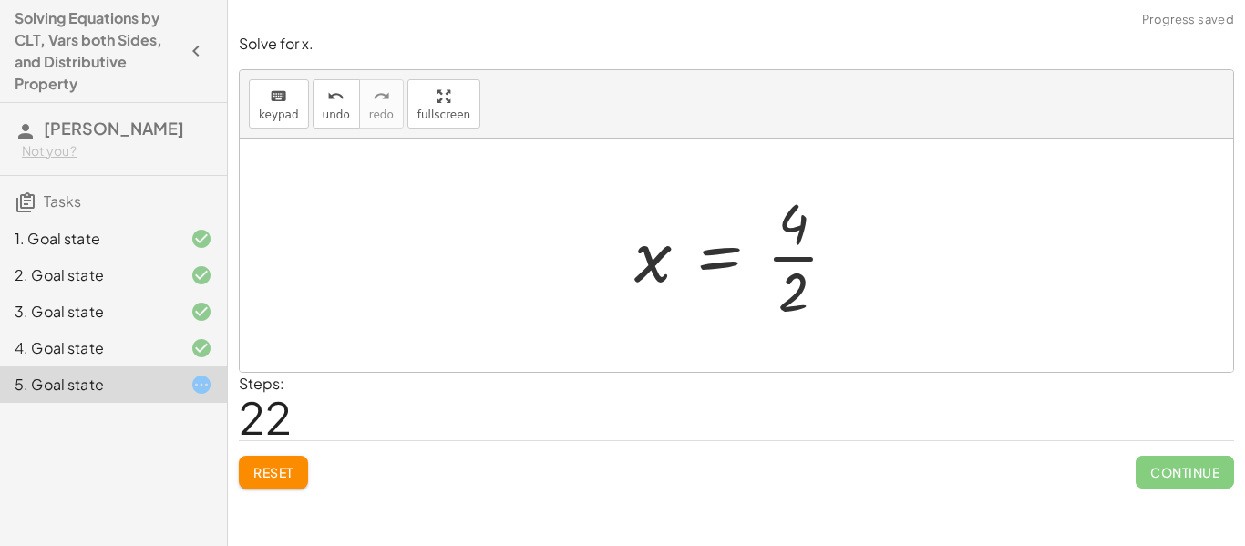
click at [791, 267] on div at bounding box center [743, 255] width 236 height 140
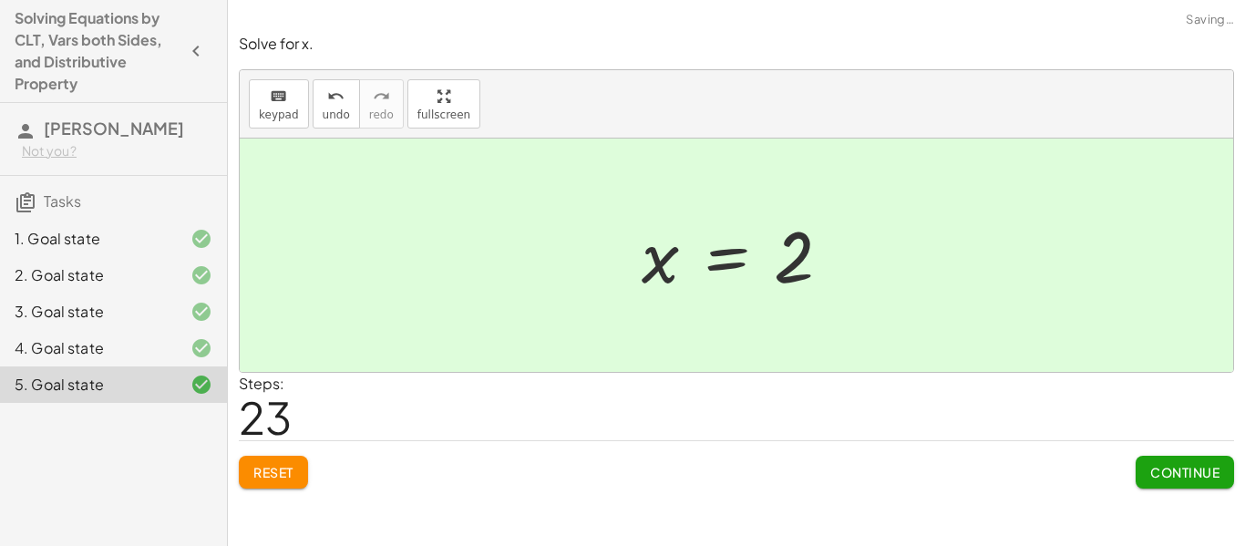
click at [1184, 464] on span "Continue" at bounding box center [1184, 472] width 69 height 16
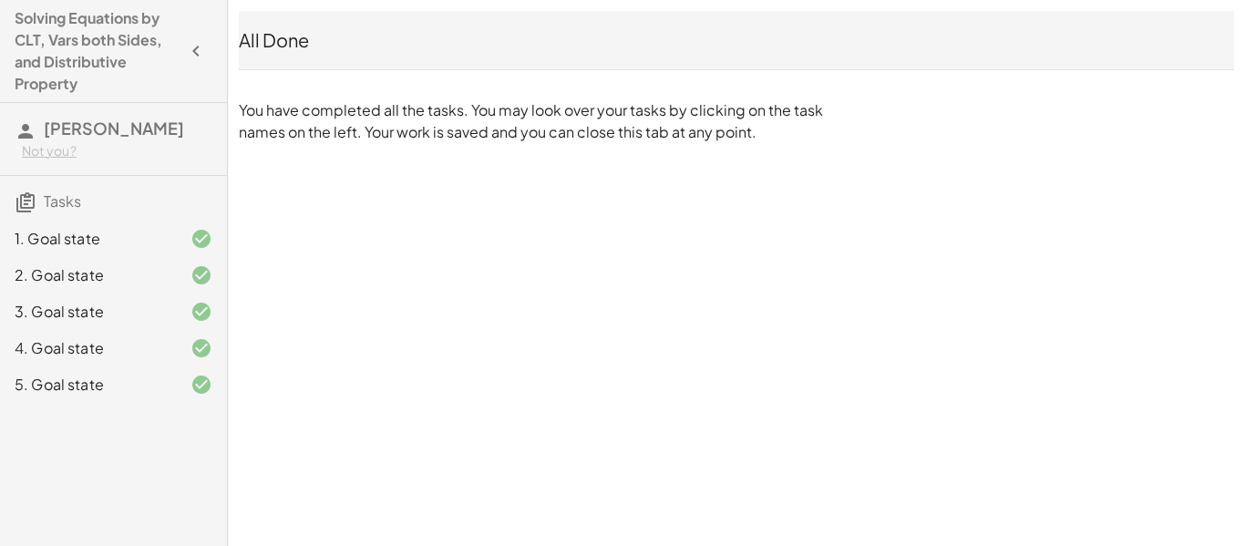
click at [15, 200] on icon at bounding box center [26, 202] width 22 height 22
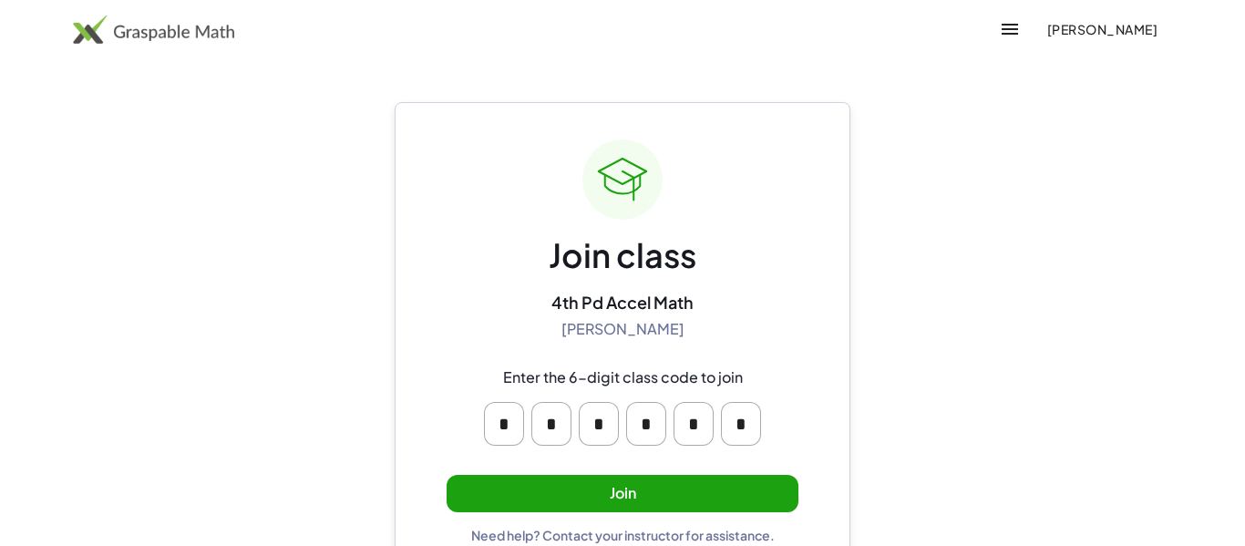
click at [709, 478] on button "Join" at bounding box center [623, 493] width 352 height 37
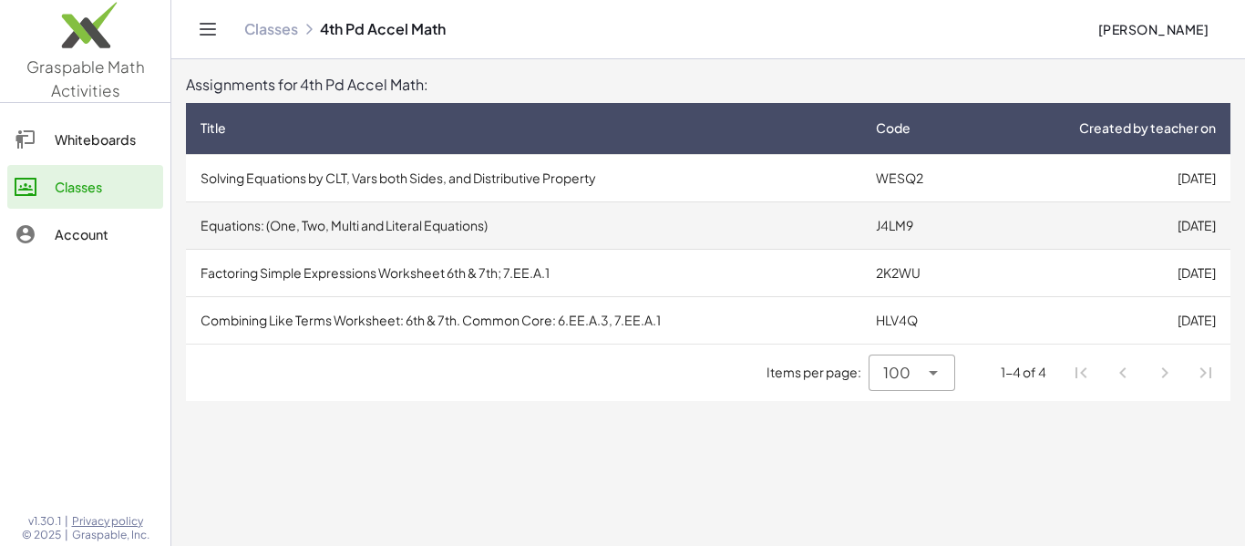
click at [720, 229] on td "Equations: (One, Two, Multi and Literal Equations)" at bounding box center [523, 224] width 675 height 47
